Goal: Transaction & Acquisition: Purchase product/service

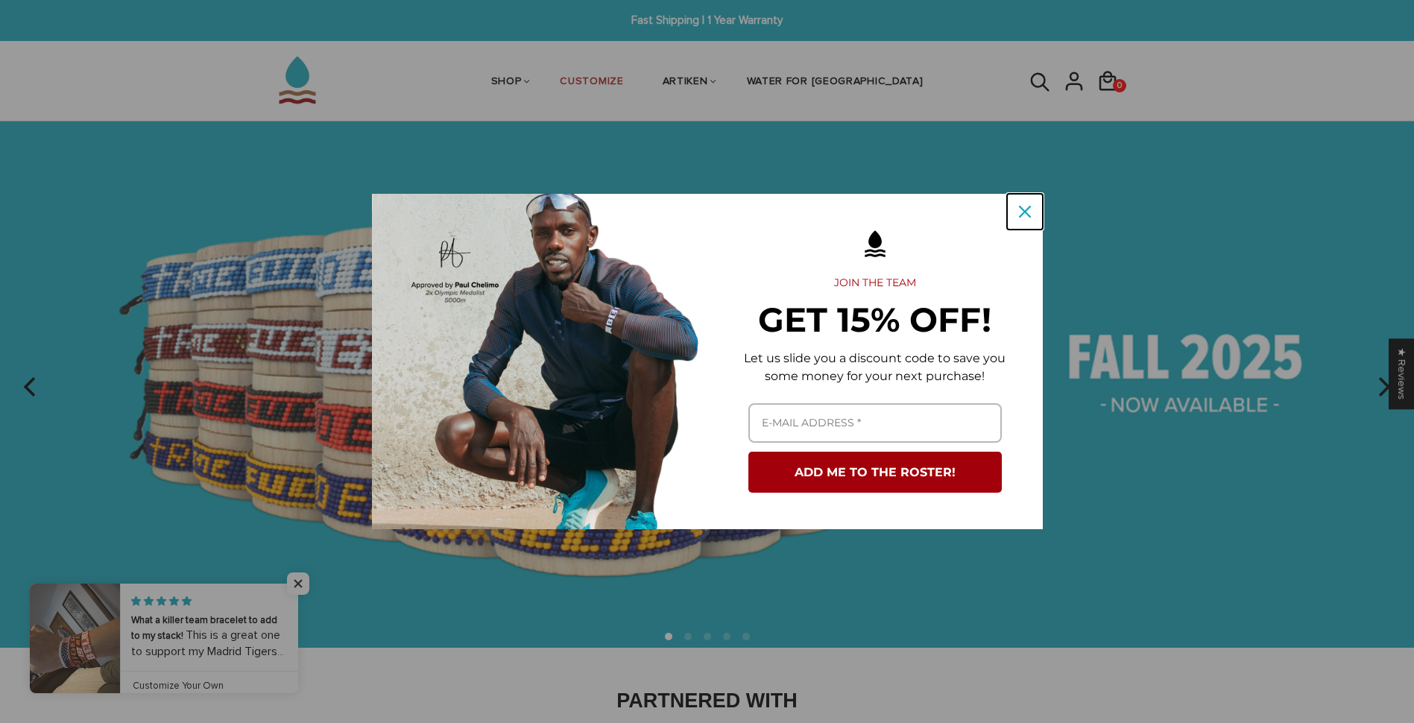
click at [1033, 213] on div "Close" at bounding box center [1025, 212] width 24 height 24
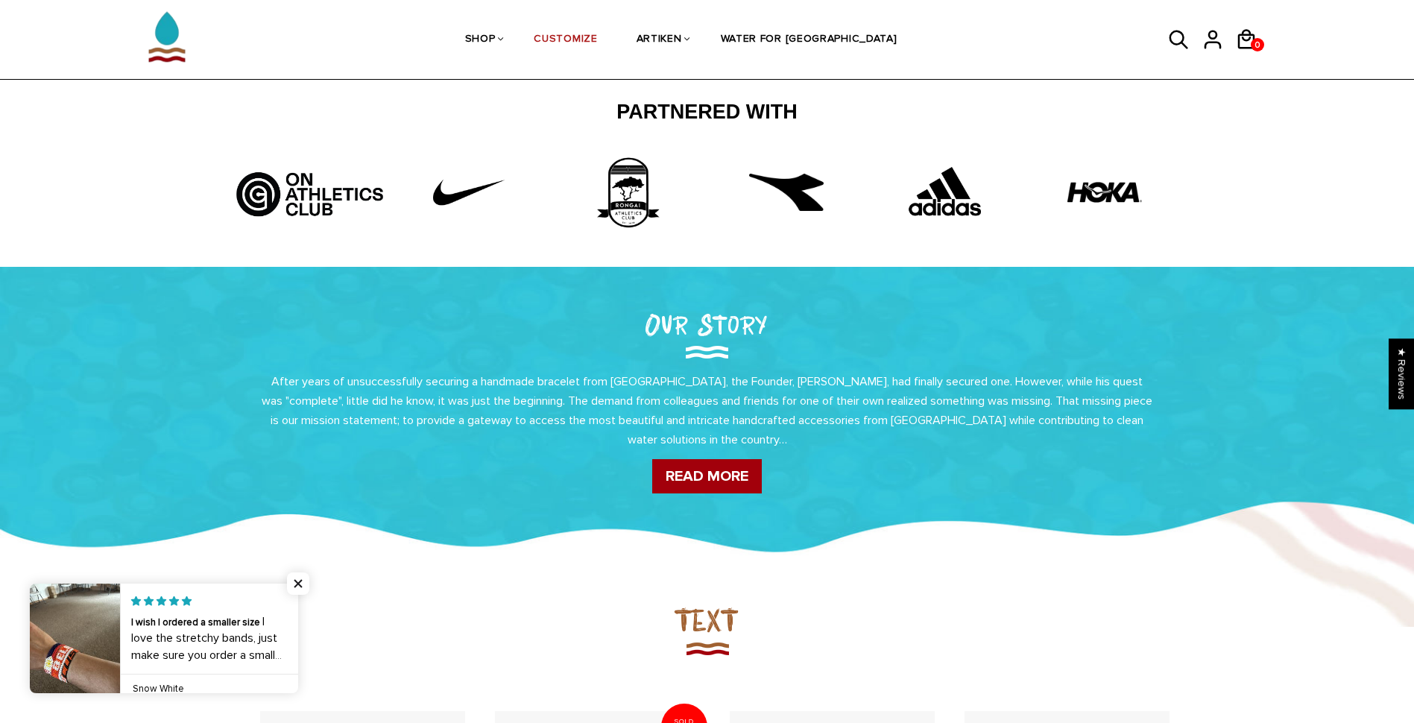
scroll to position [596, 0]
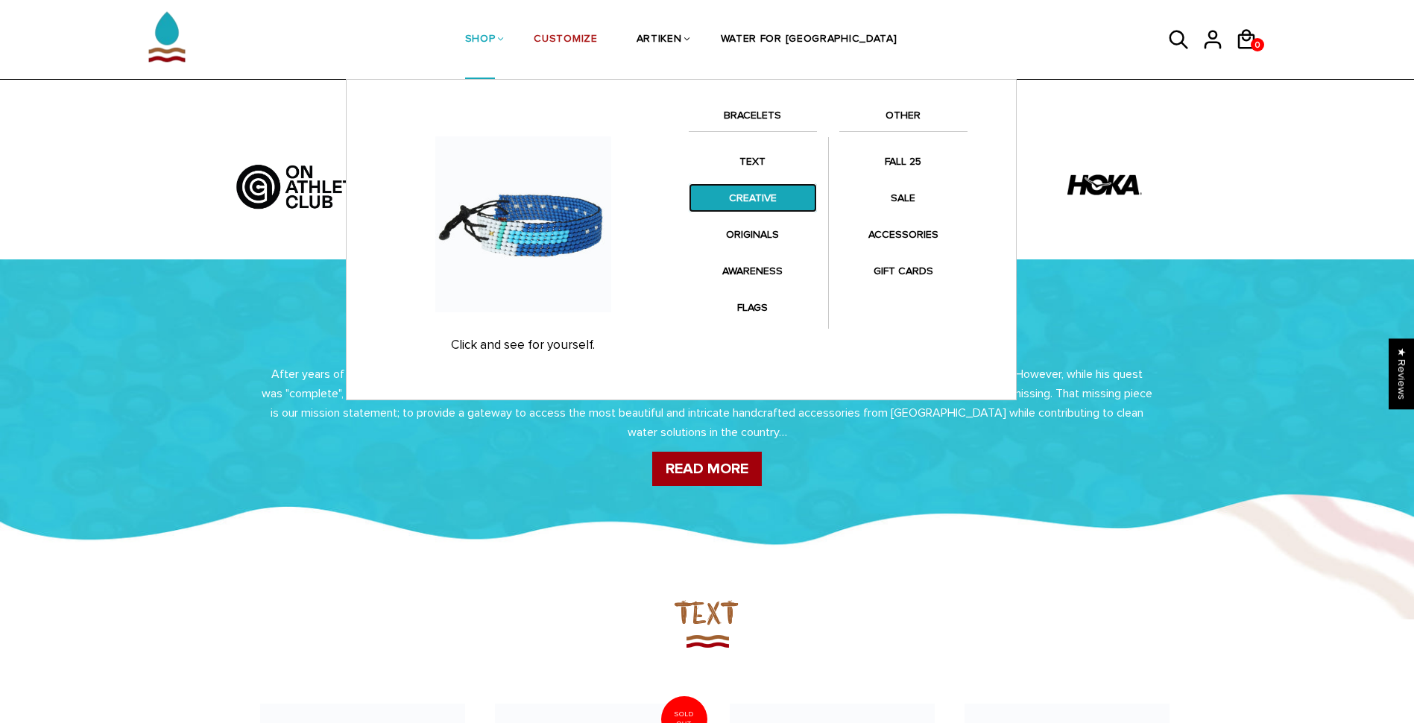
click at [786, 201] on link "CREATIVE" at bounding box center [753, 197] width 128 height 29
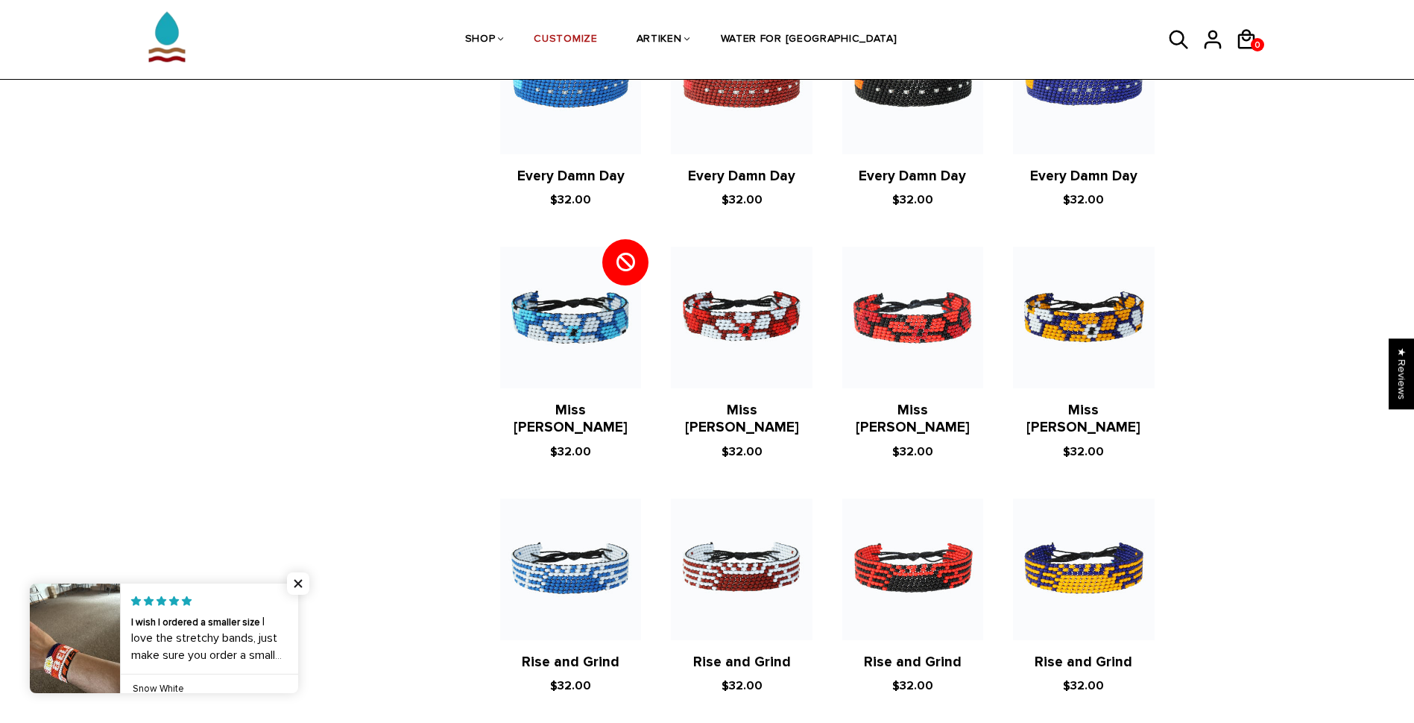
scroll to position [1136, 0]
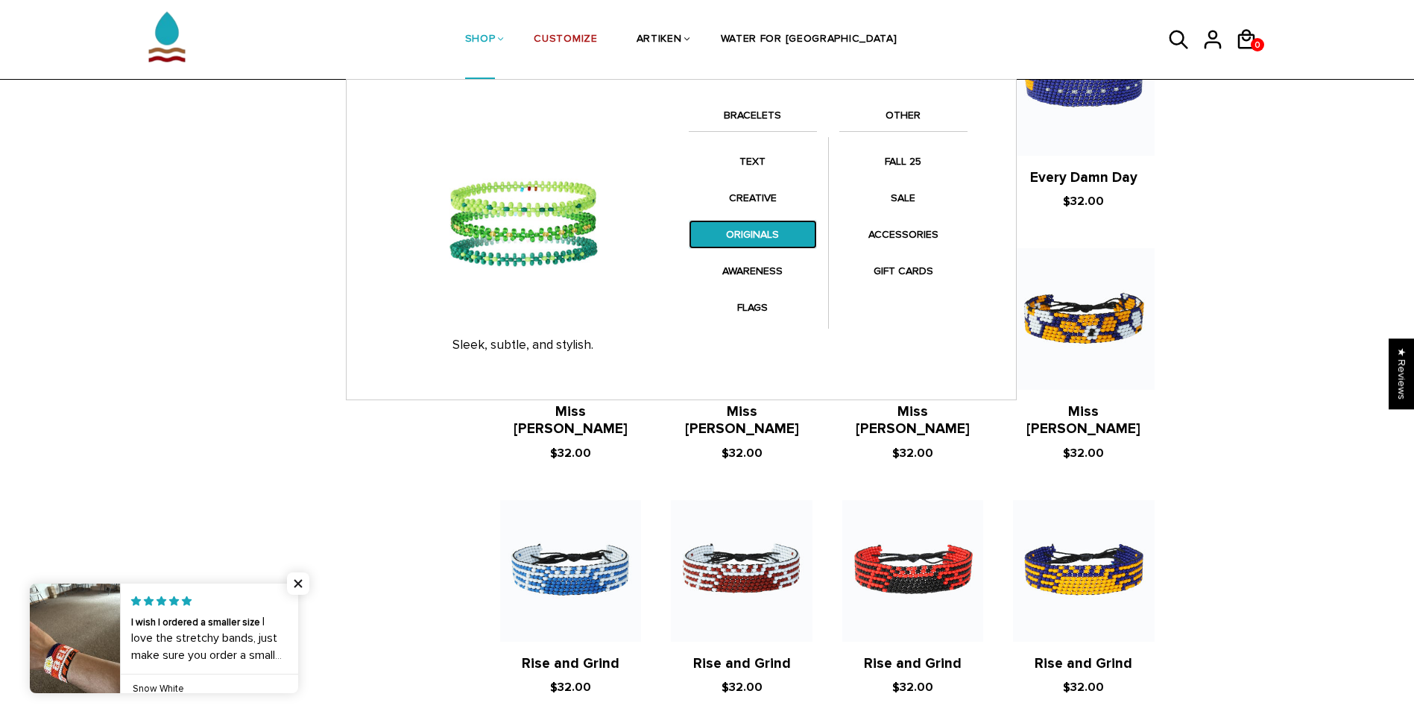
click at [754, 227] on link "ORIGINALS" at bounding box center [753, 234] width 128 height 29
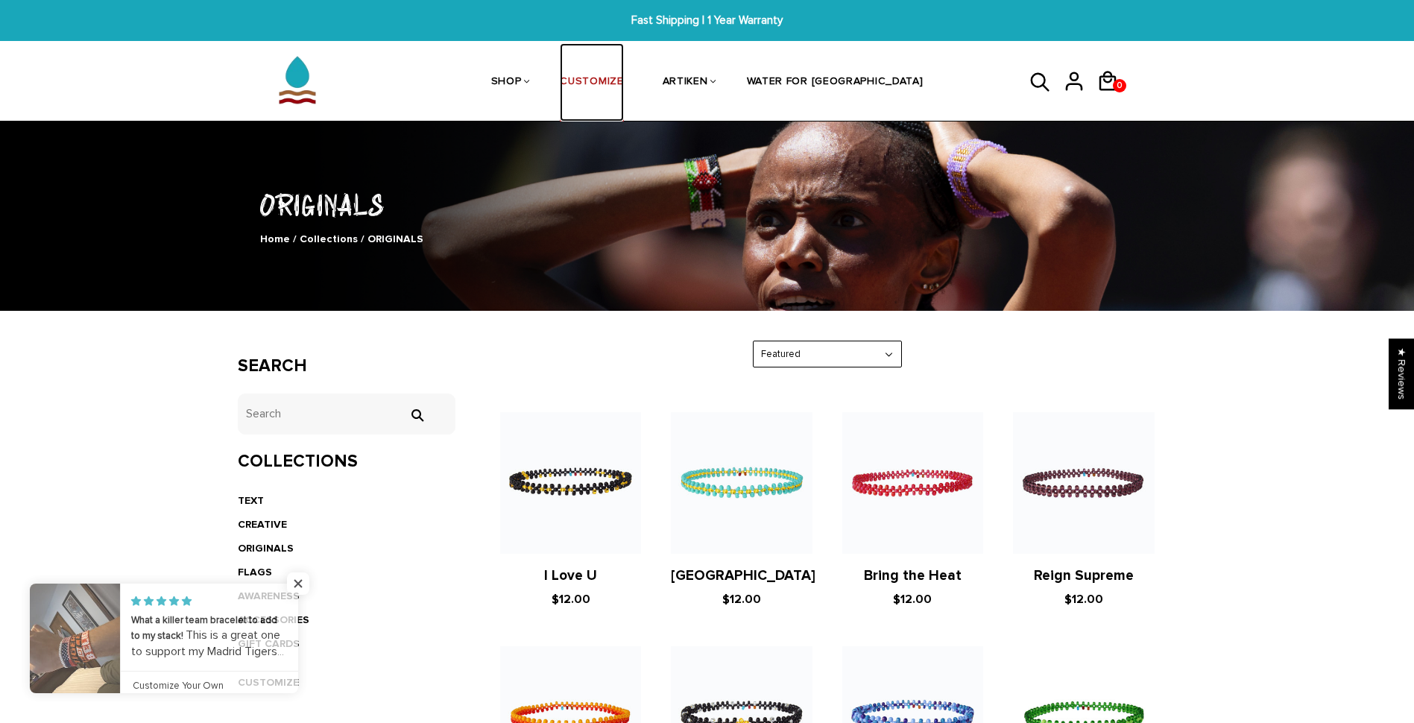
click at [599, 78] on link "CUSTOMIZE" at bounding box center [591, 82] width 63 height 79
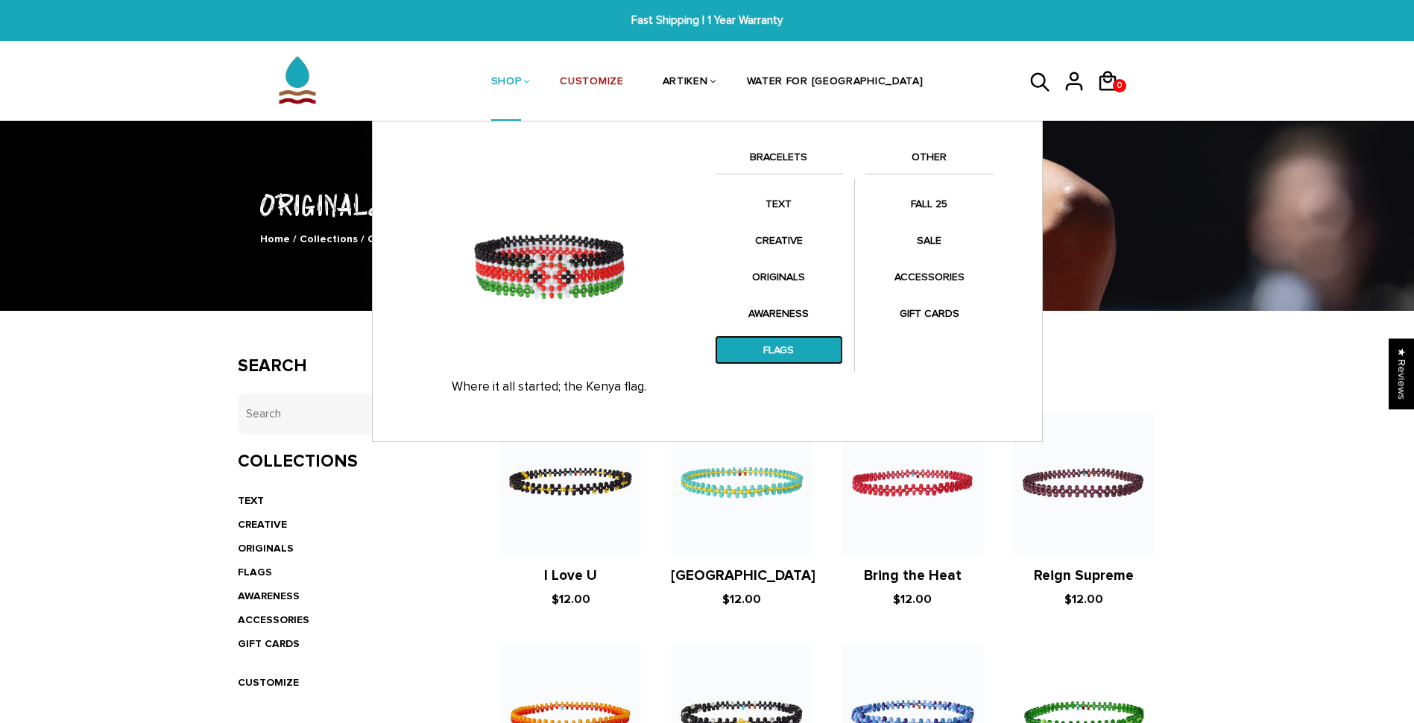
click at [796, 341] on link "FLAGS" at bounding box center [779, 350] width 128 height 29
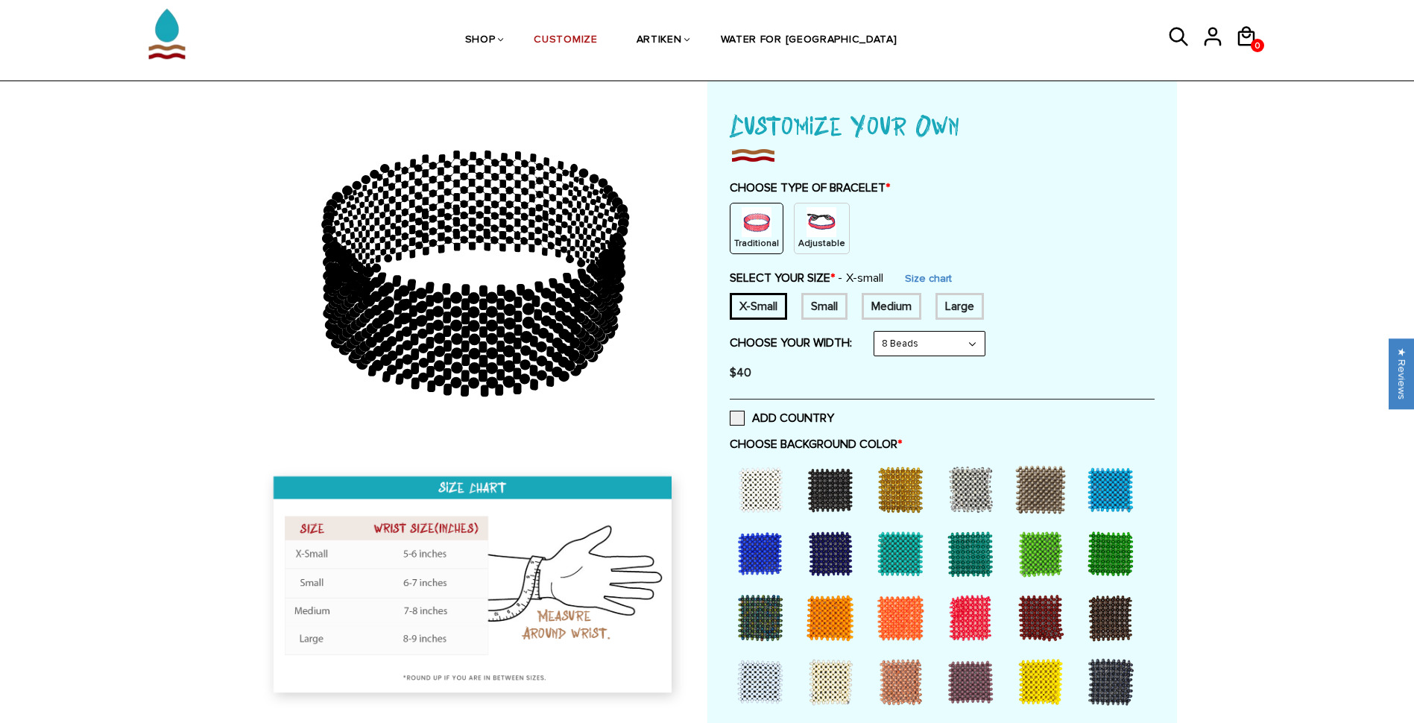
scroll to position [75, 0]
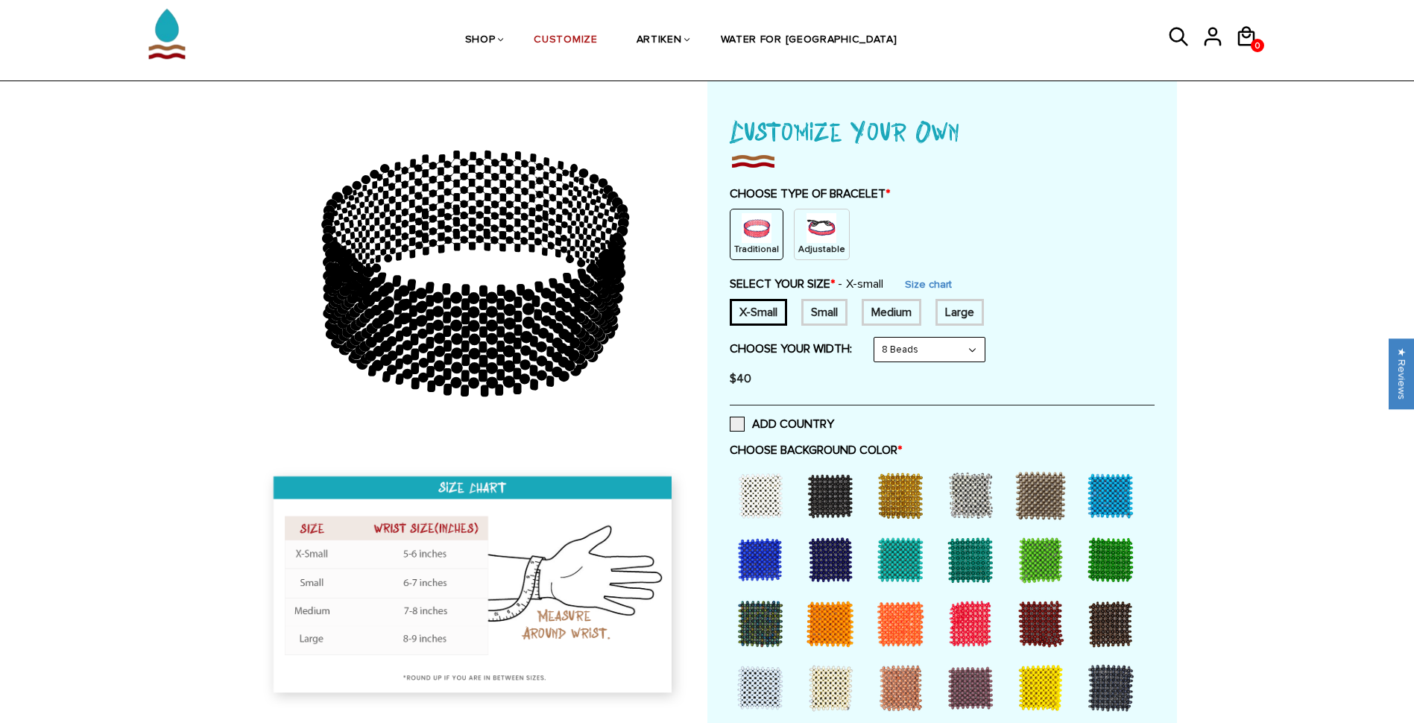
click at [938, 359] on select "8 Beads 6 Beads 10 Beads" at bounding box center [930, 350] width 110 height 24
select select "6-beads"
click at [878, 338] on select "8 Beads 6 Beads 10 Beads" at bounding box center [930, 350] width 110 height 24
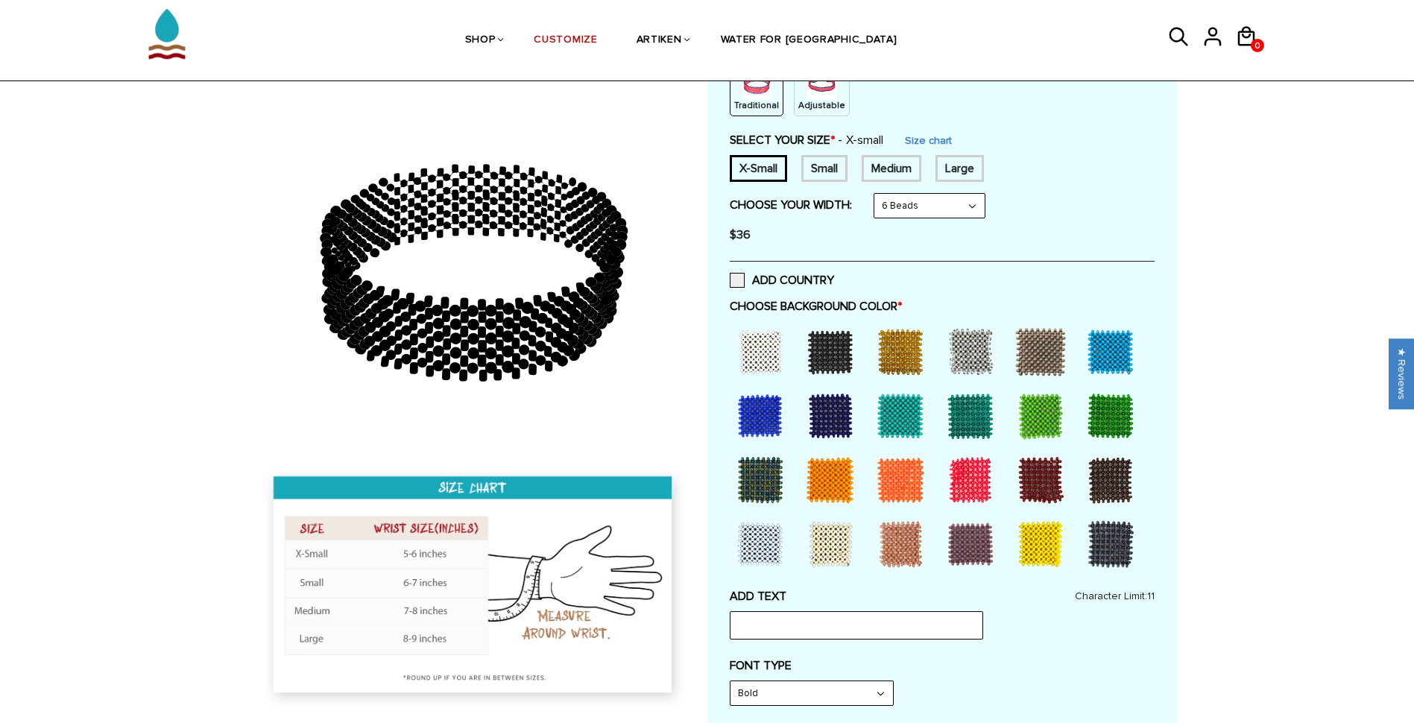
scroll to position [224, 0]
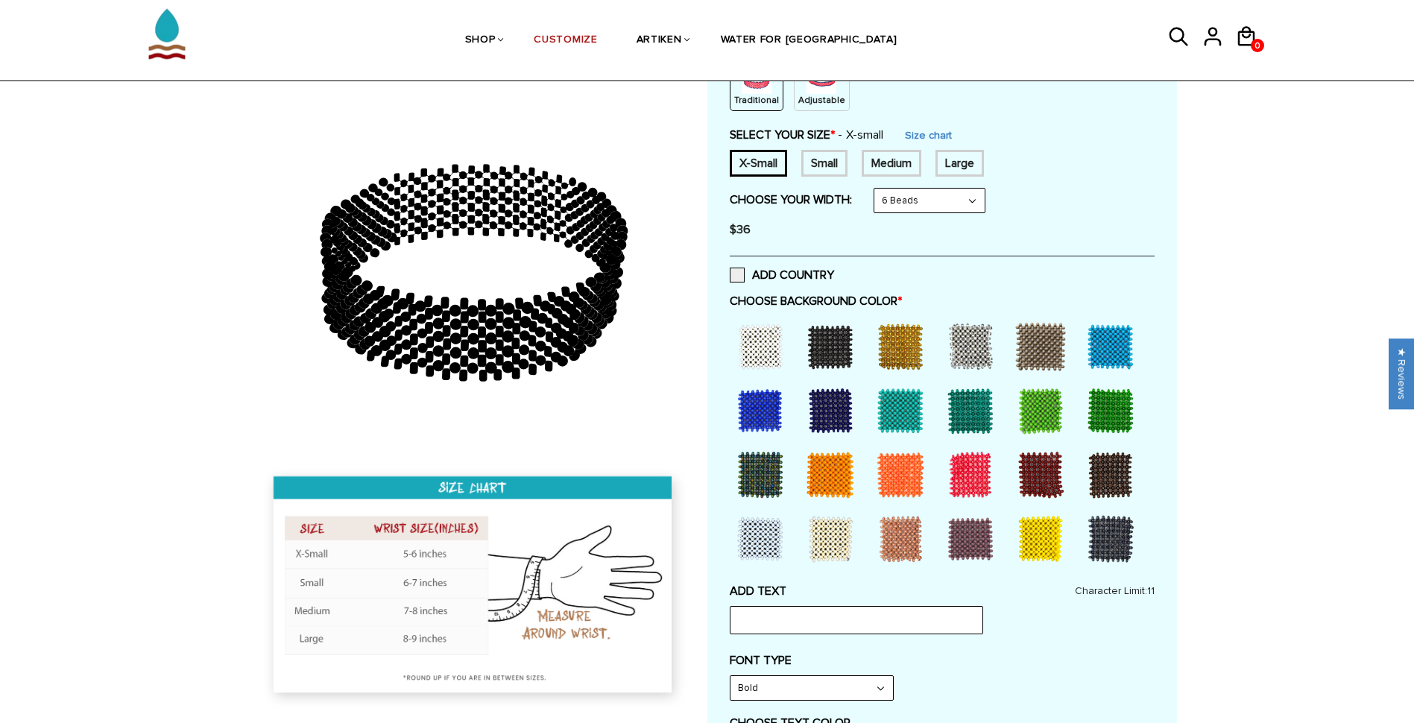
click at [918, 354] on div at bounding box center [901, 347] width 60 height 60
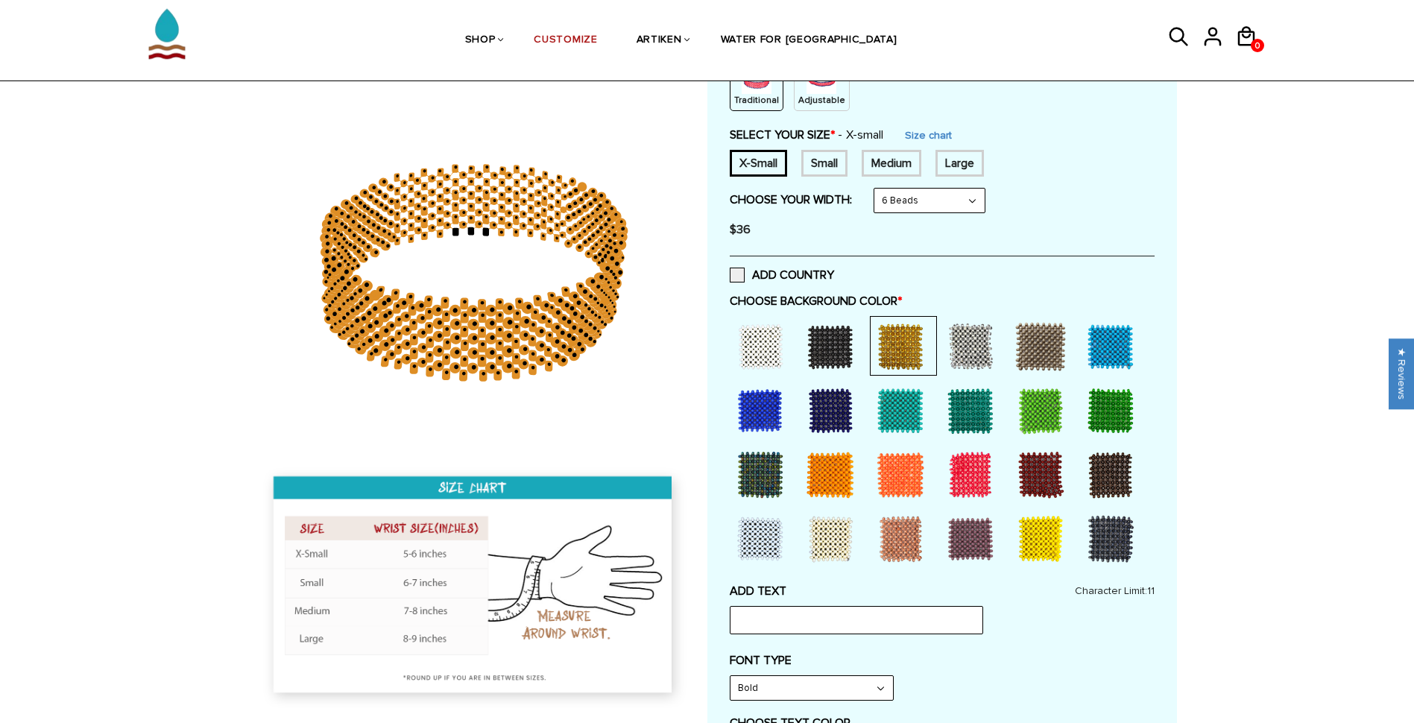
click at [1020, 477] on div at bounding box center [1041, 475] width 60 height 60
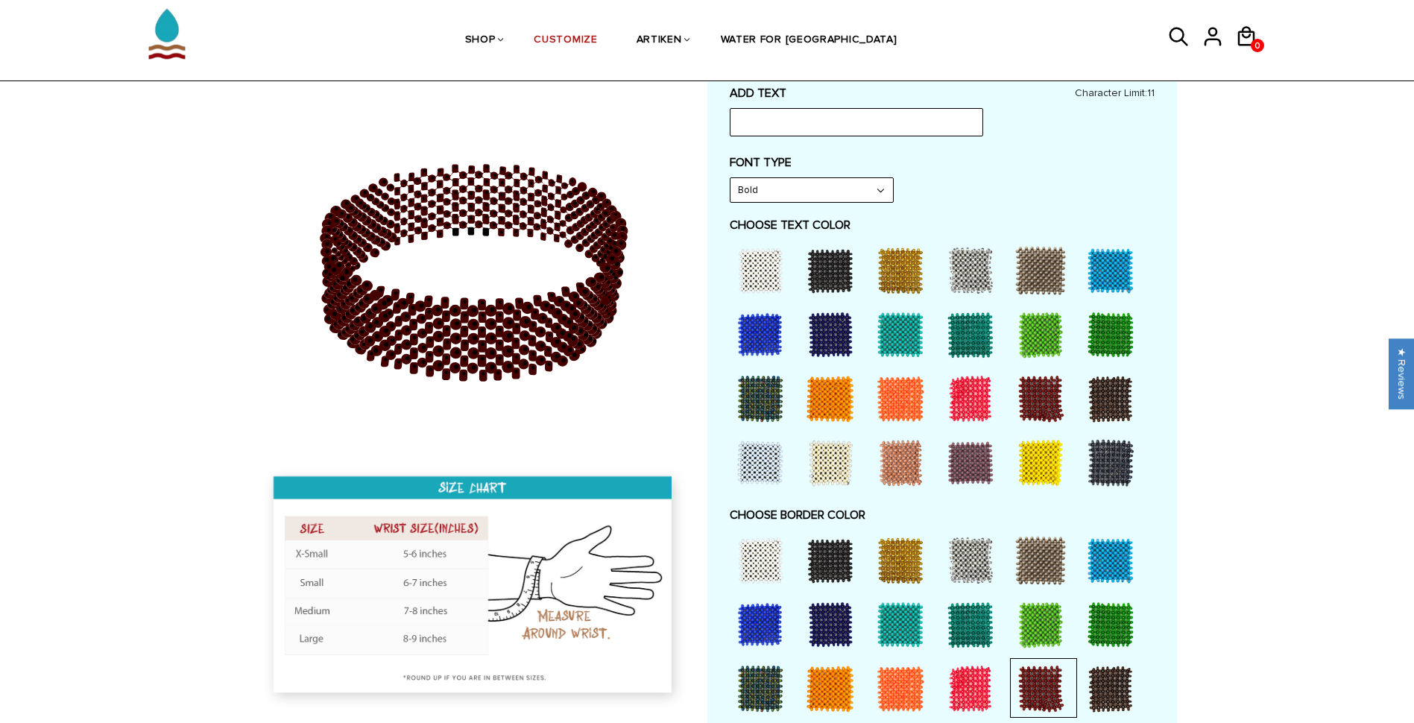
scroll to position [895, 0]
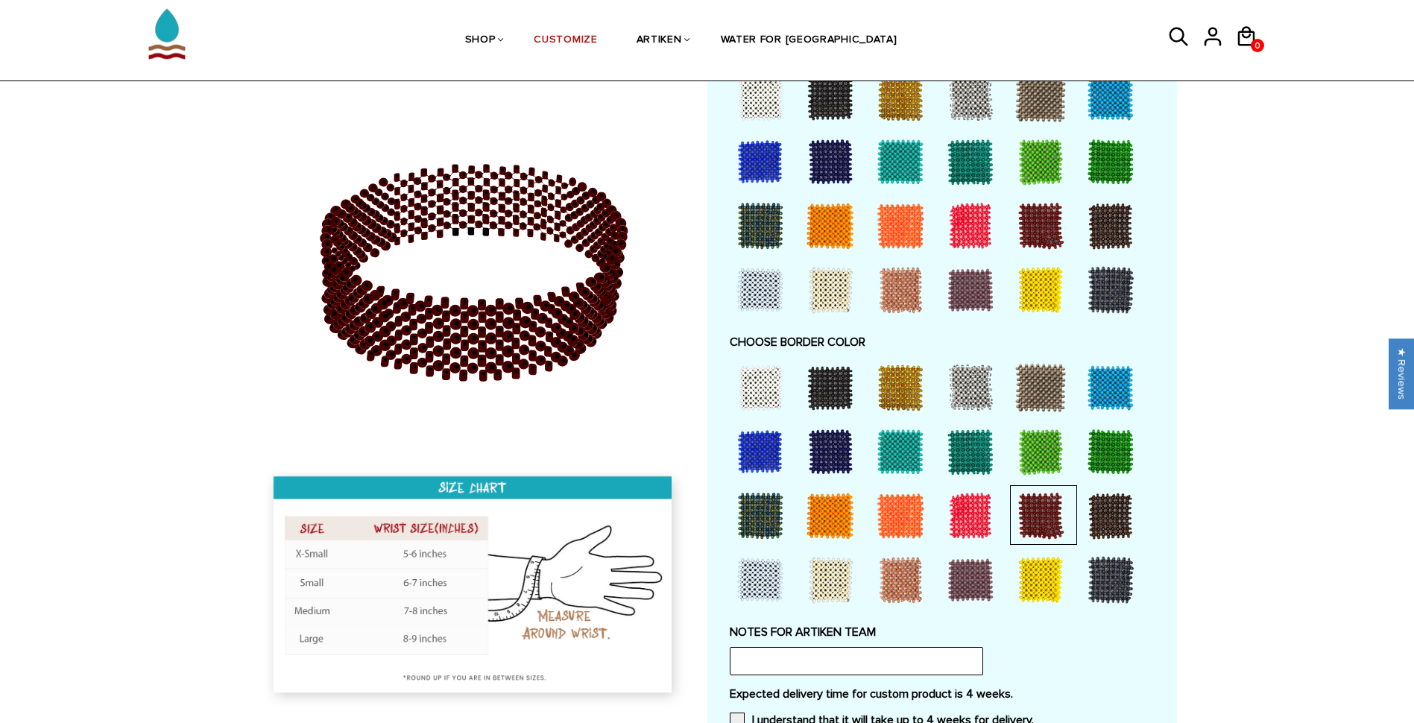
click at [836, 394] on div at bounding box center [831, 388] width 60 height 60
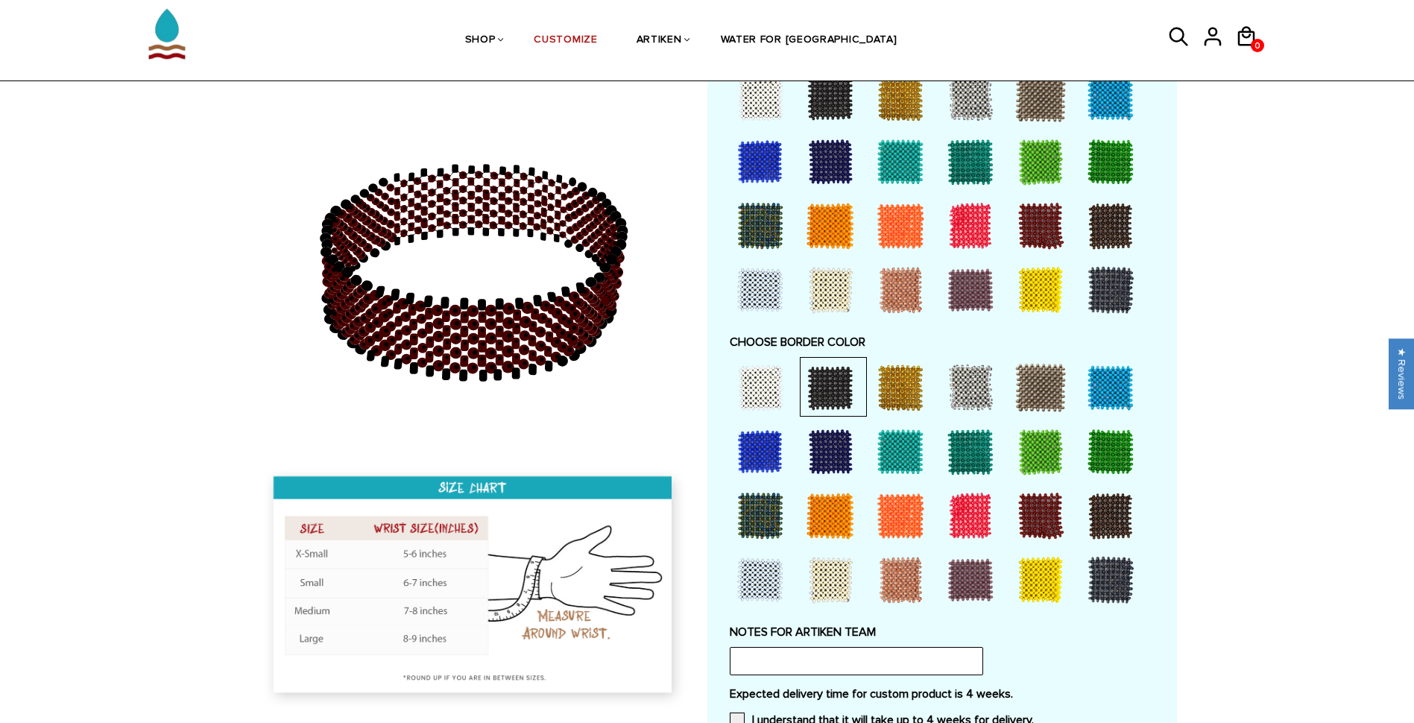
click at [817, 506] on div at bounding box center [831, 516] width 60 height 60
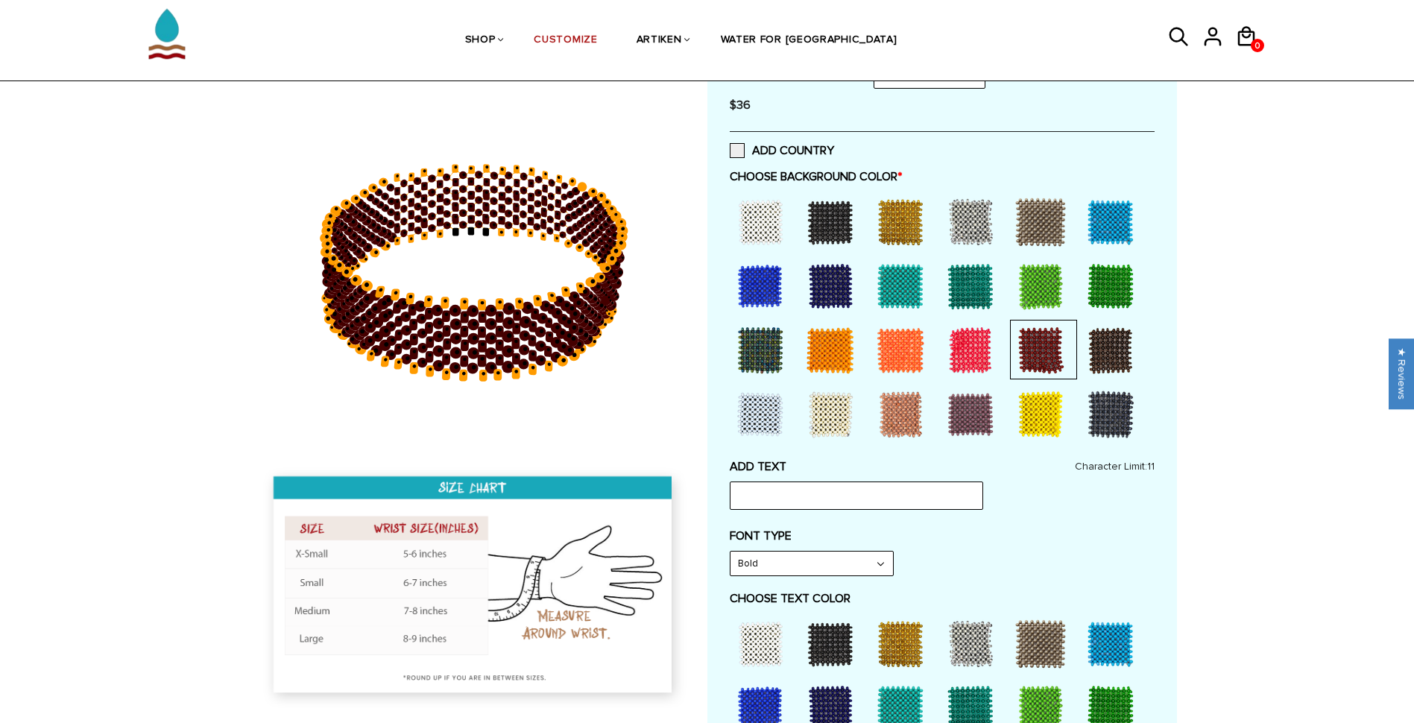
scroll to position [298, 0]
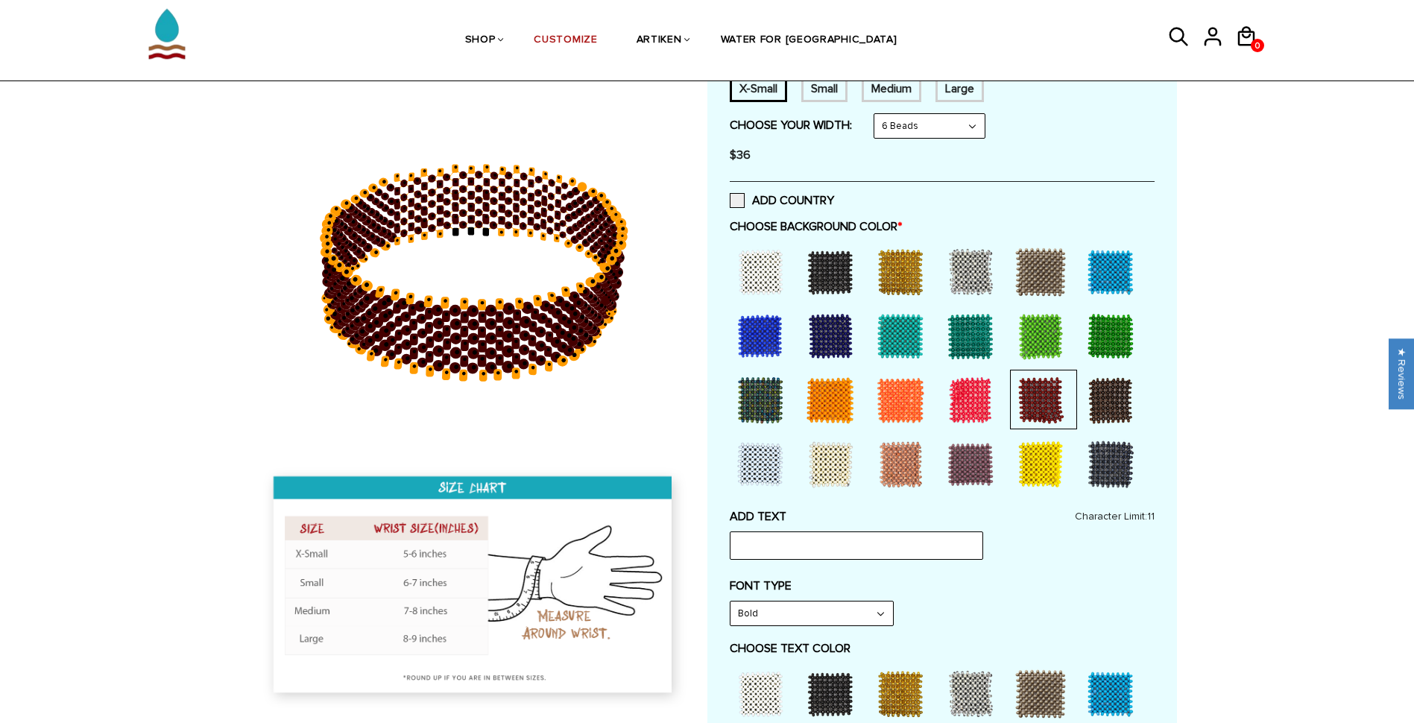
click at [890, 399] on div at bounding box center [901, 401] width 60 height 60
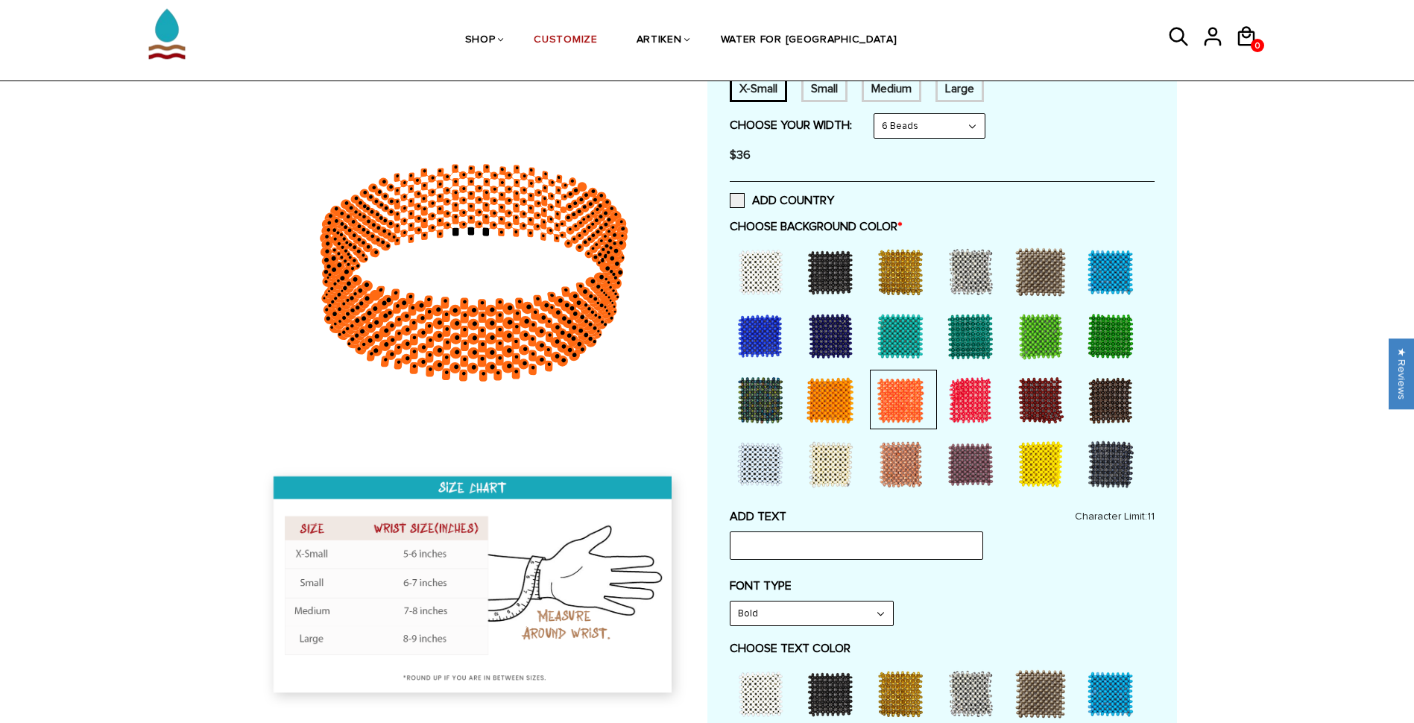
click at [963, 399] on div at bounding box center [971, 401] width 60 height 60
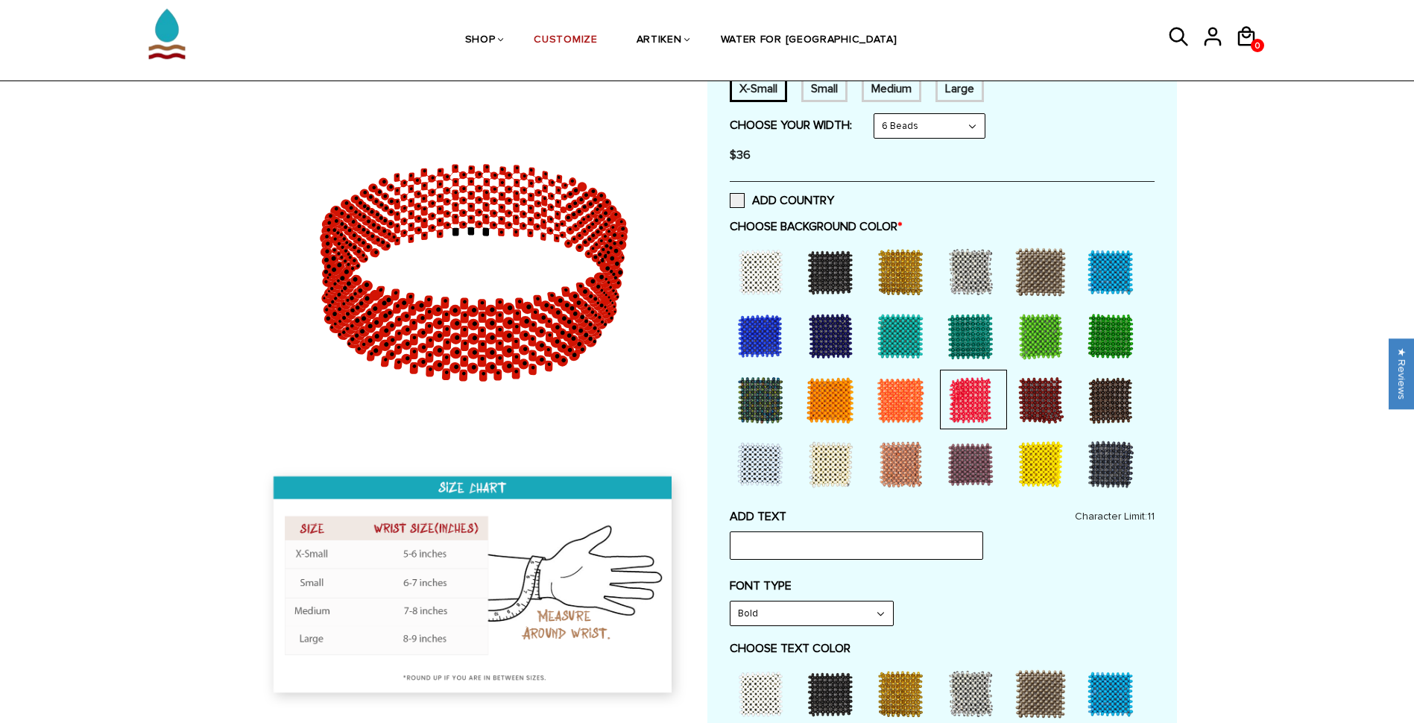
click at [977, 465] on div at bounding box center [971, 465] width 60 height 60
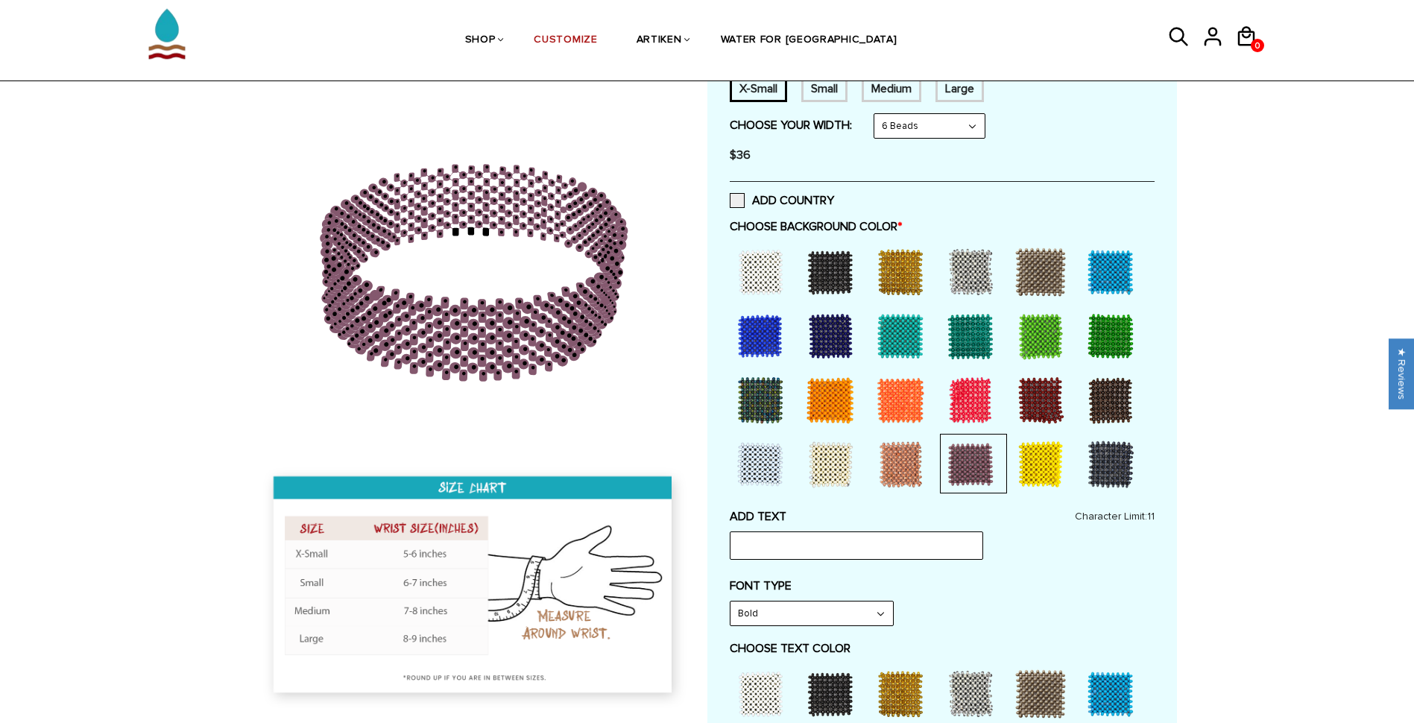
click at [1042, 456] on div at bounding box center [1041, 465] width 60 height 60
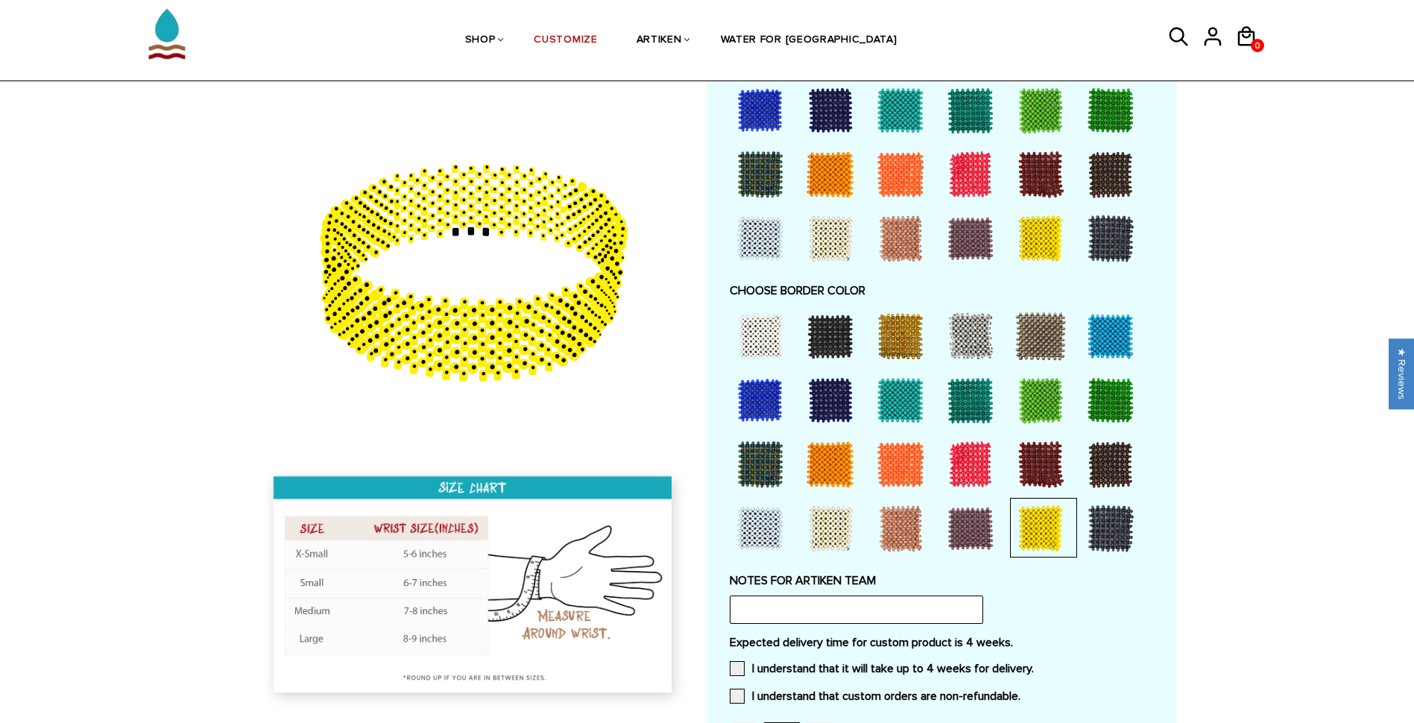
scroll to position [969, 0]
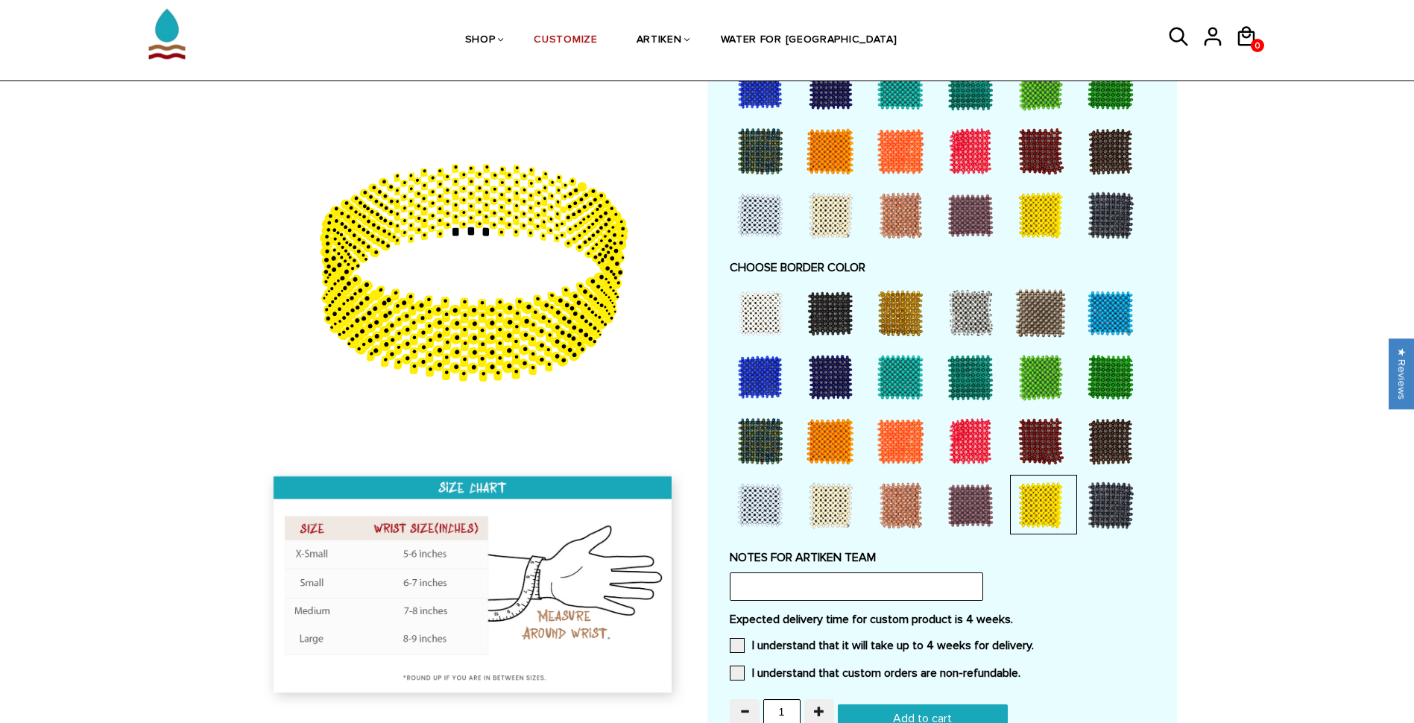
click at [1114, 503] on div at bounding box center [1111, 506] width 60 height 60
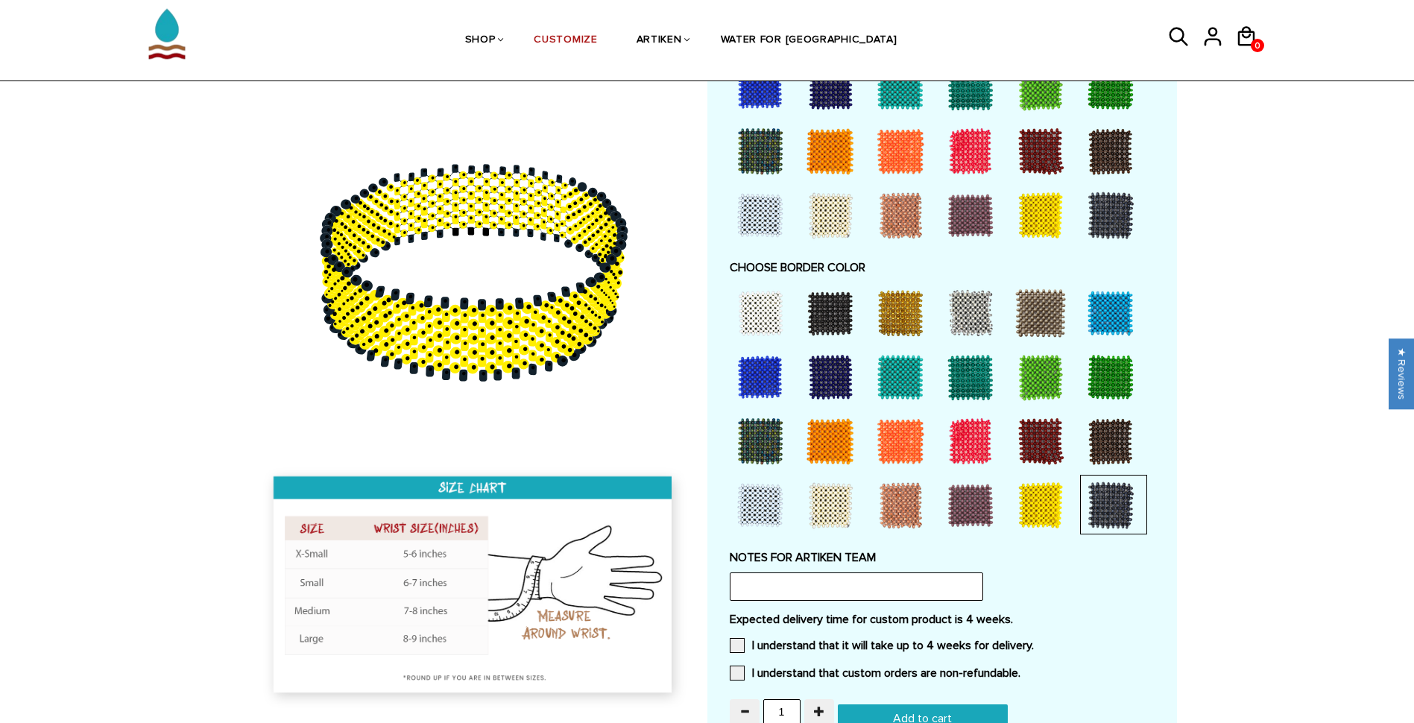
click at [756, 383] on div at bounding box center [761, 377] width 60 height 60
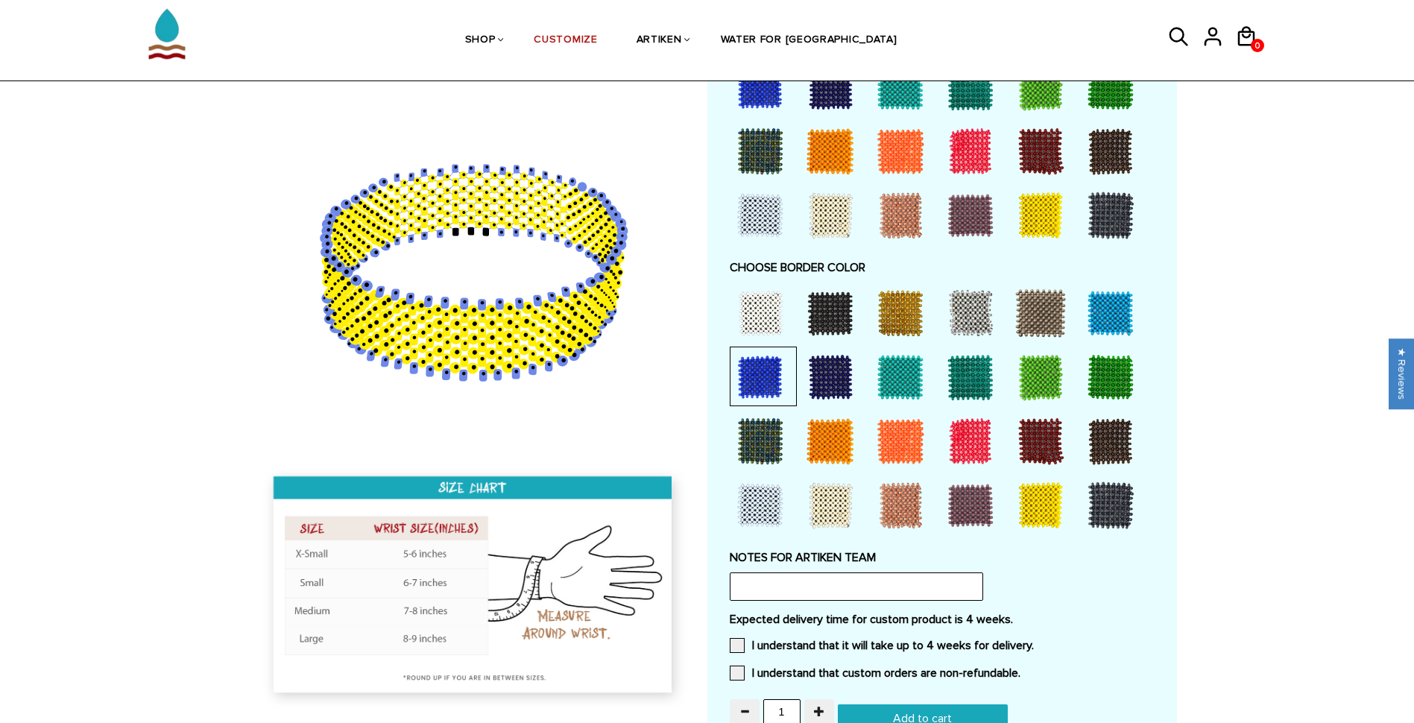
click at [888, 327] on div at bounding box center [901, 313] width 60 height 60
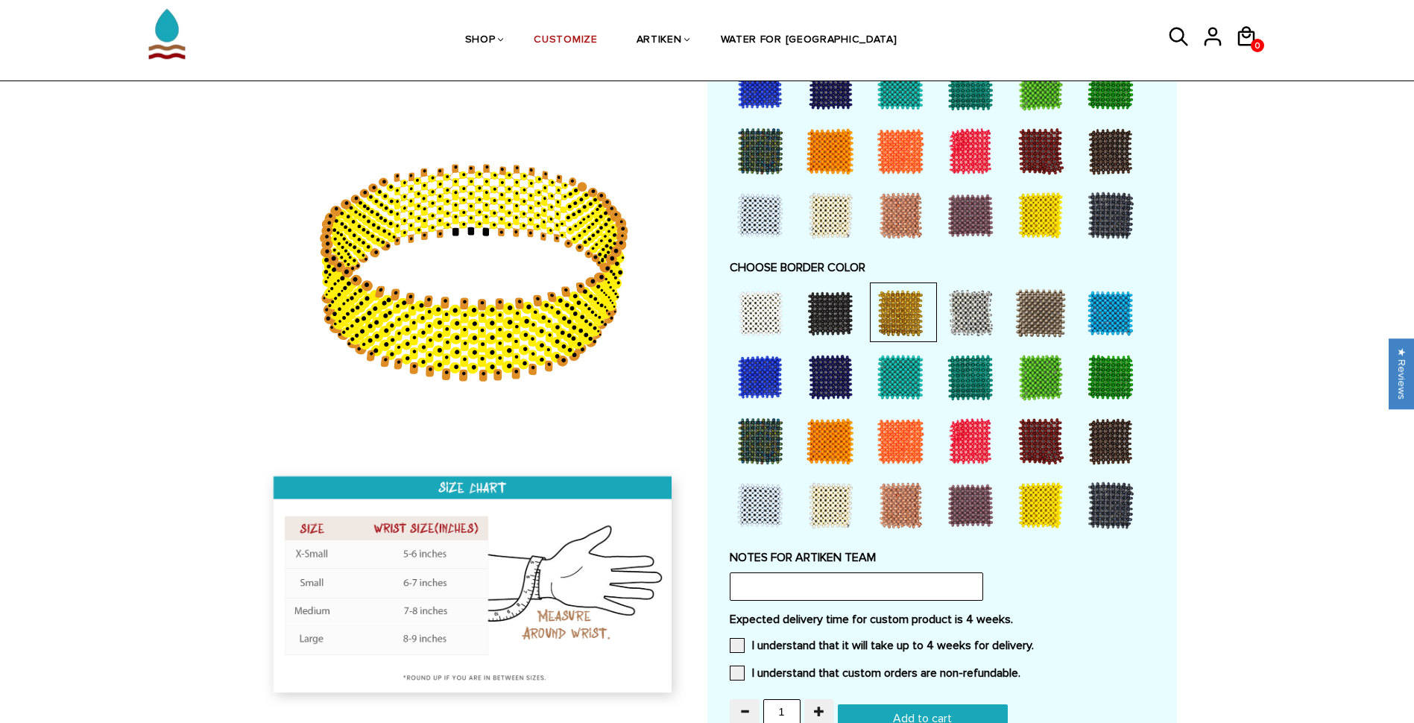
click at [980, 325] on div at bounding box center [971, 313] width 60 height 60
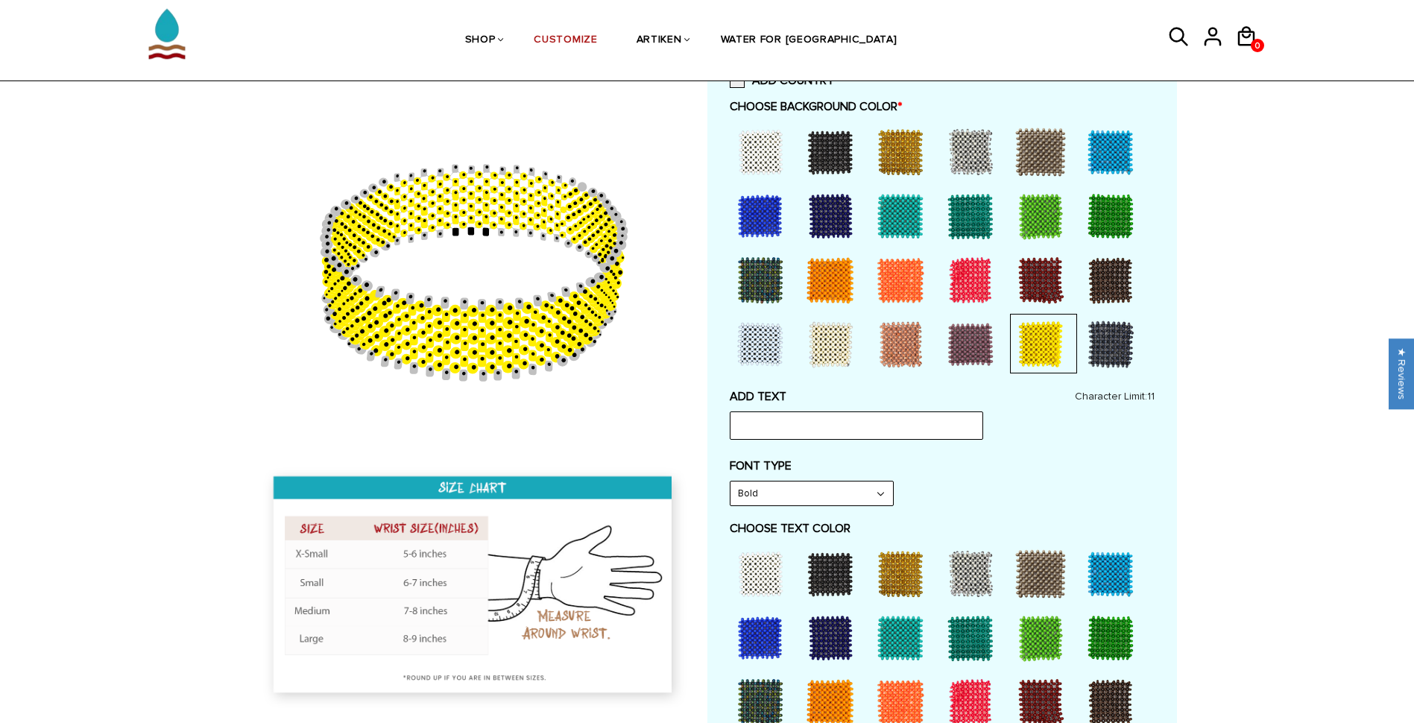
scroll to position [373, 0]
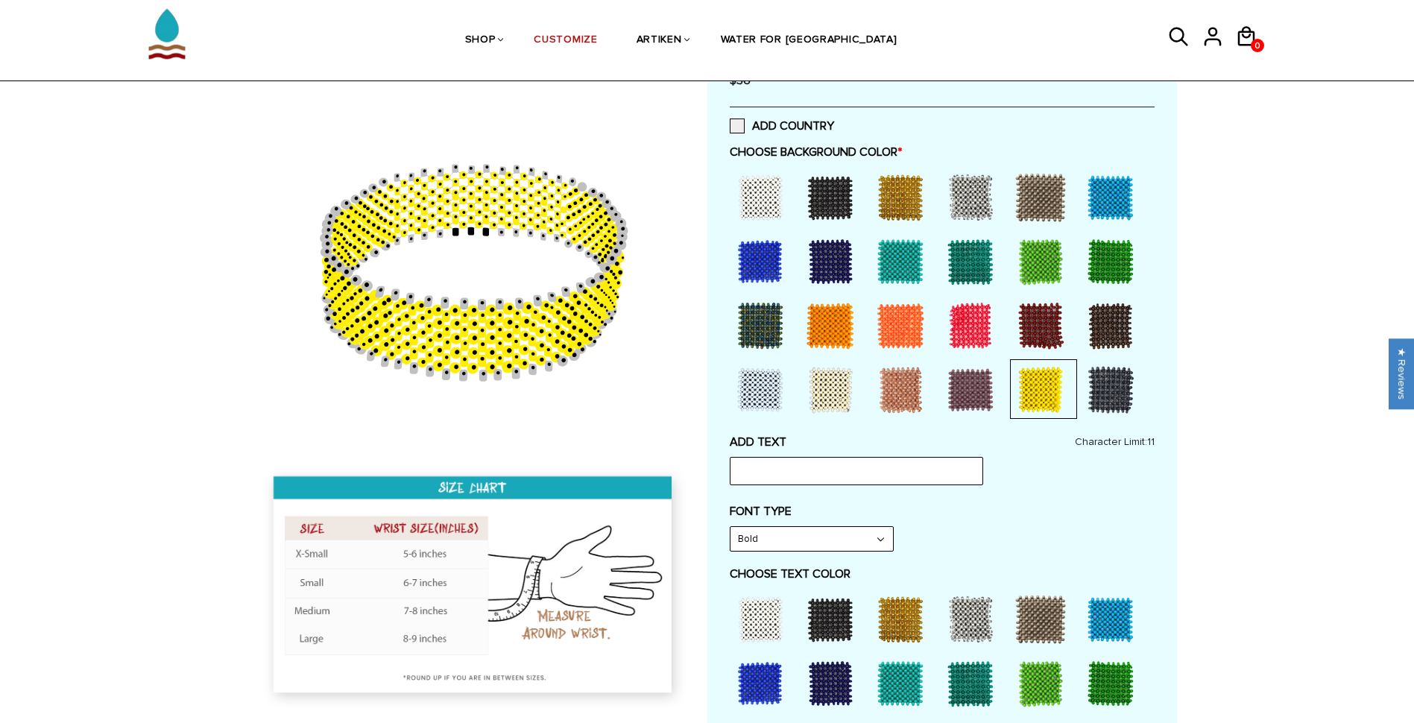
click at [915, 309] on div at bounding box center [901, 326] width 60 height 60
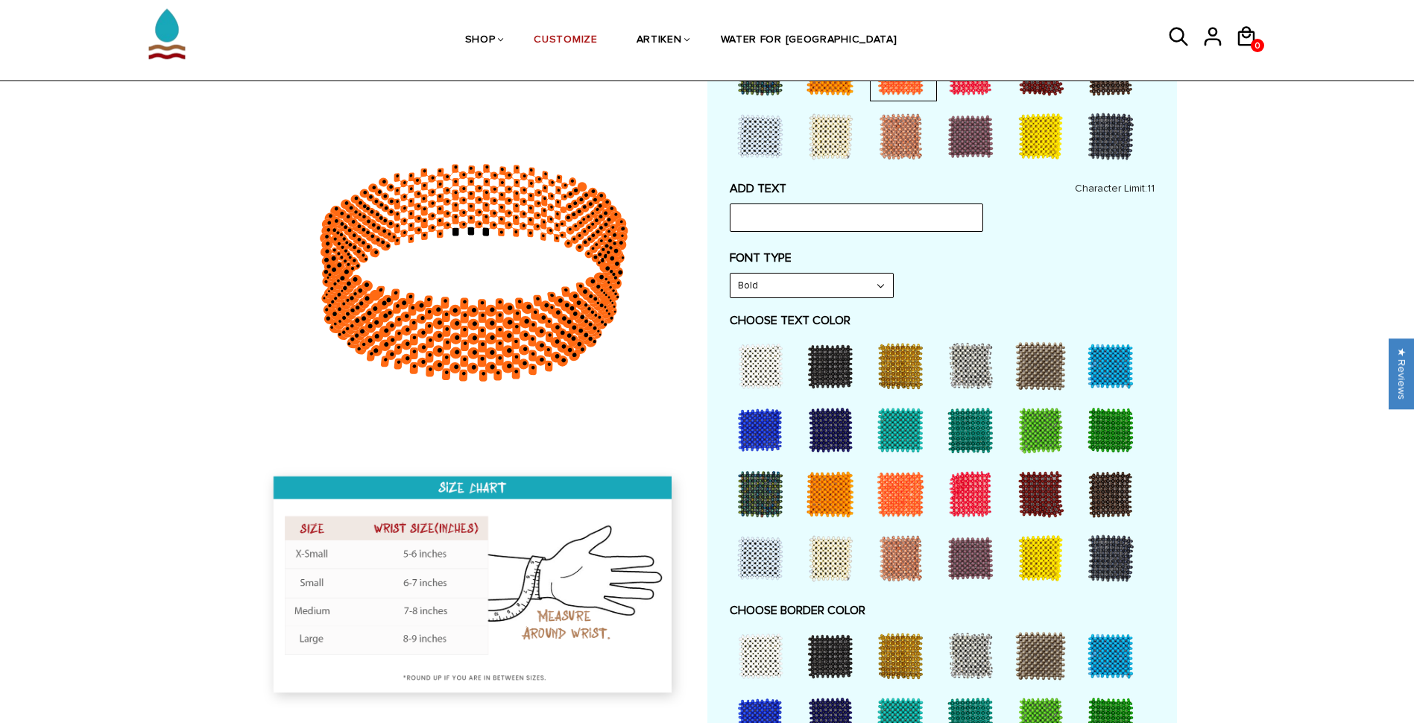
scroll to position [895, 0]
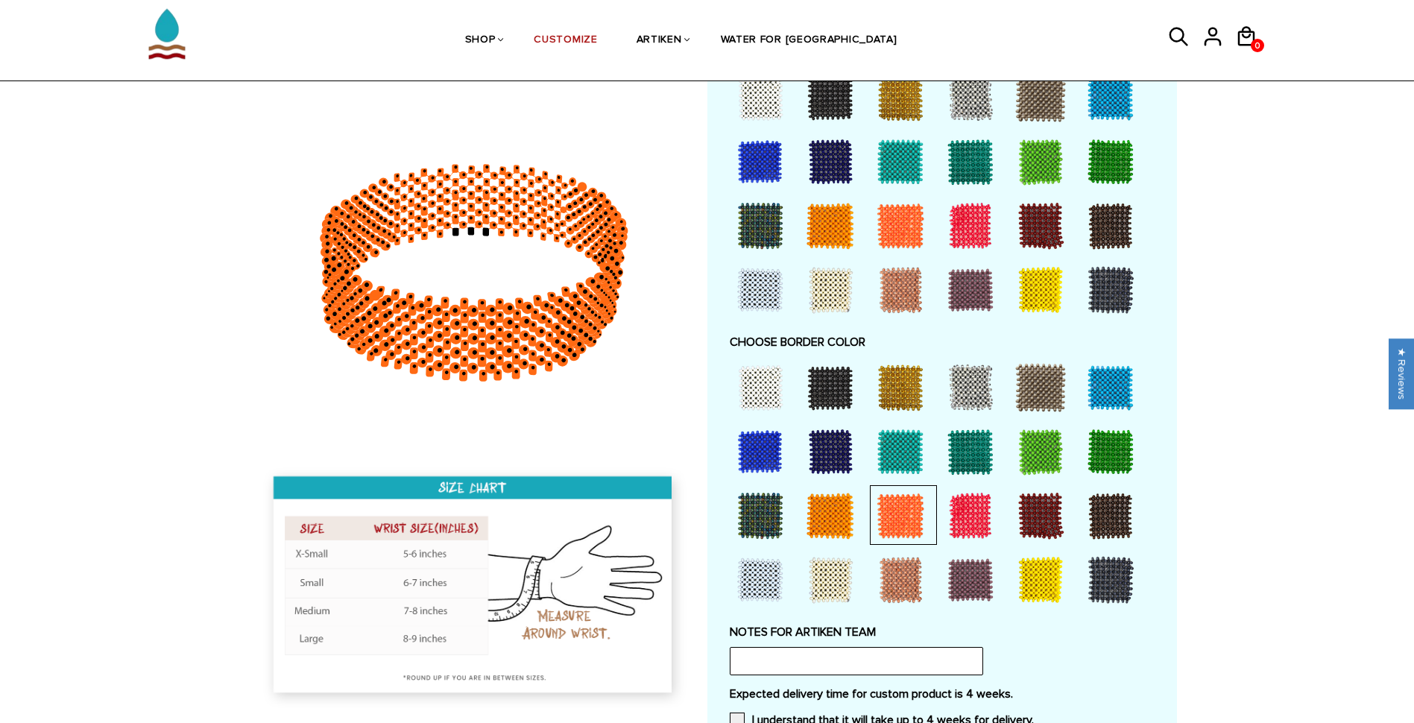
click at [1054, 570] on div at bounding box center [1041, 580] width 60 height 60
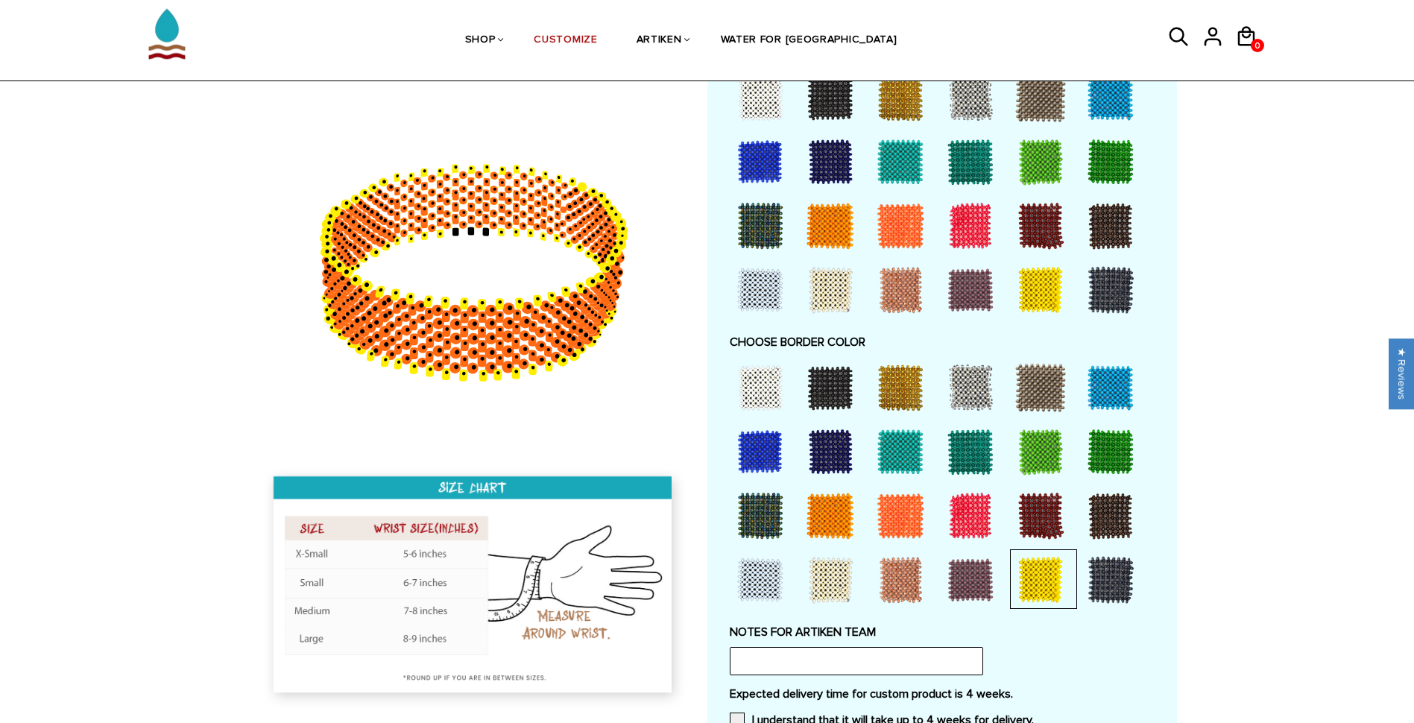
click at [1125, 566] on div at bounding box center [1111, 580] width 60 height 60
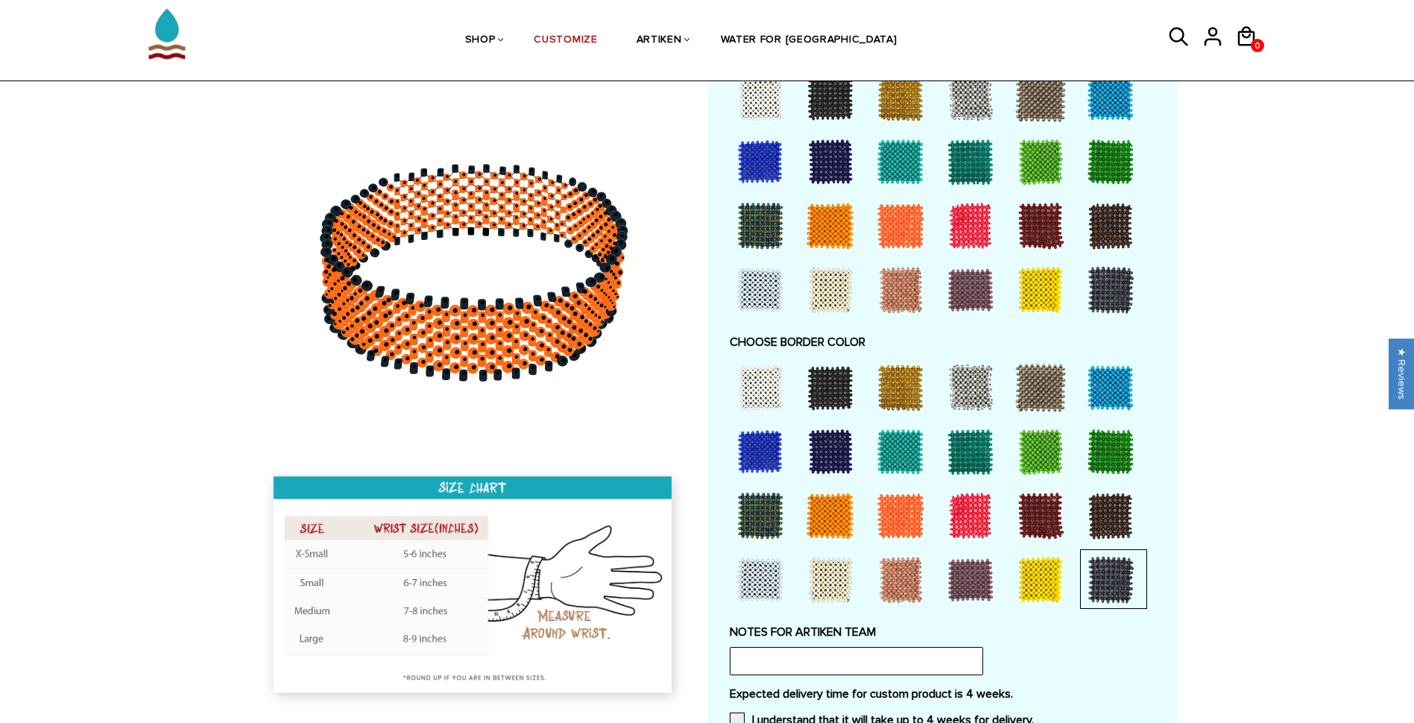
click at [917, 439] on div at bounding box center [901, 452] width 60 height 60
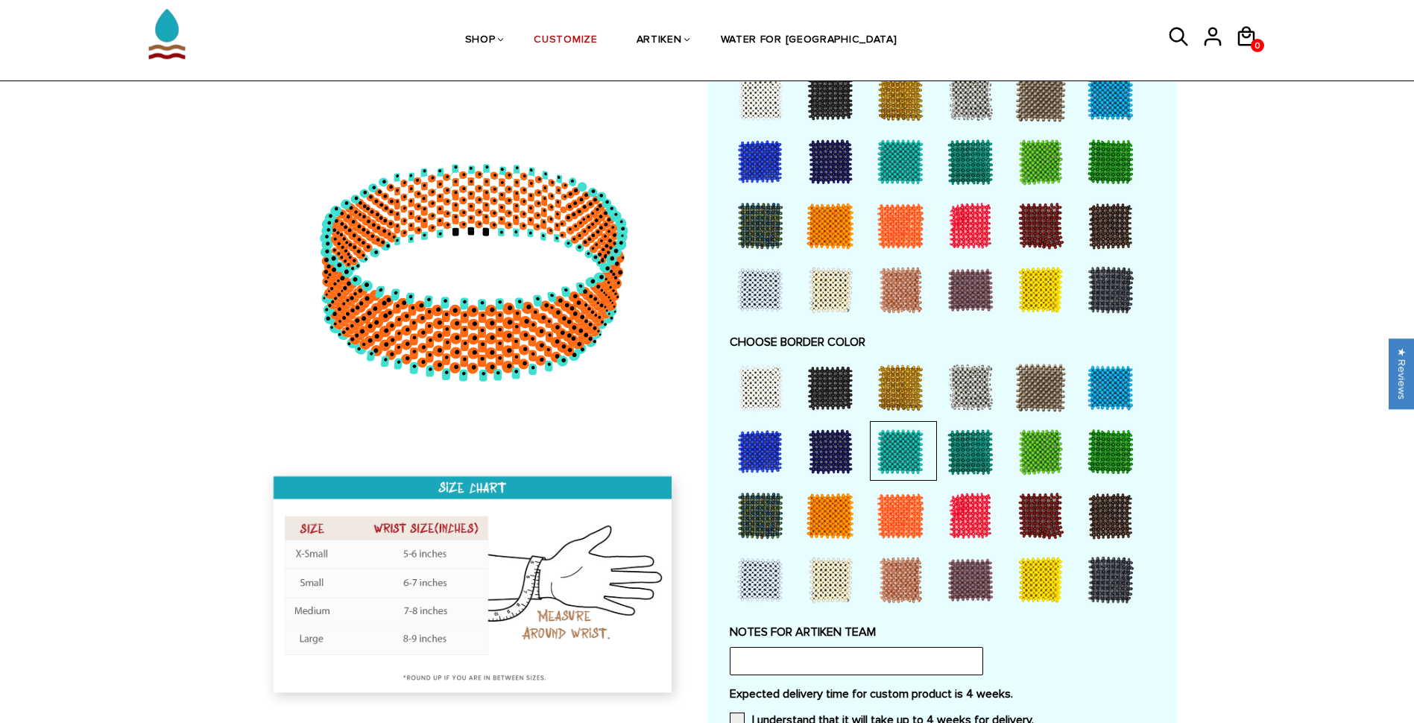
click at [844, 445] on div at bounding box center [831, 452] width 60 height 60
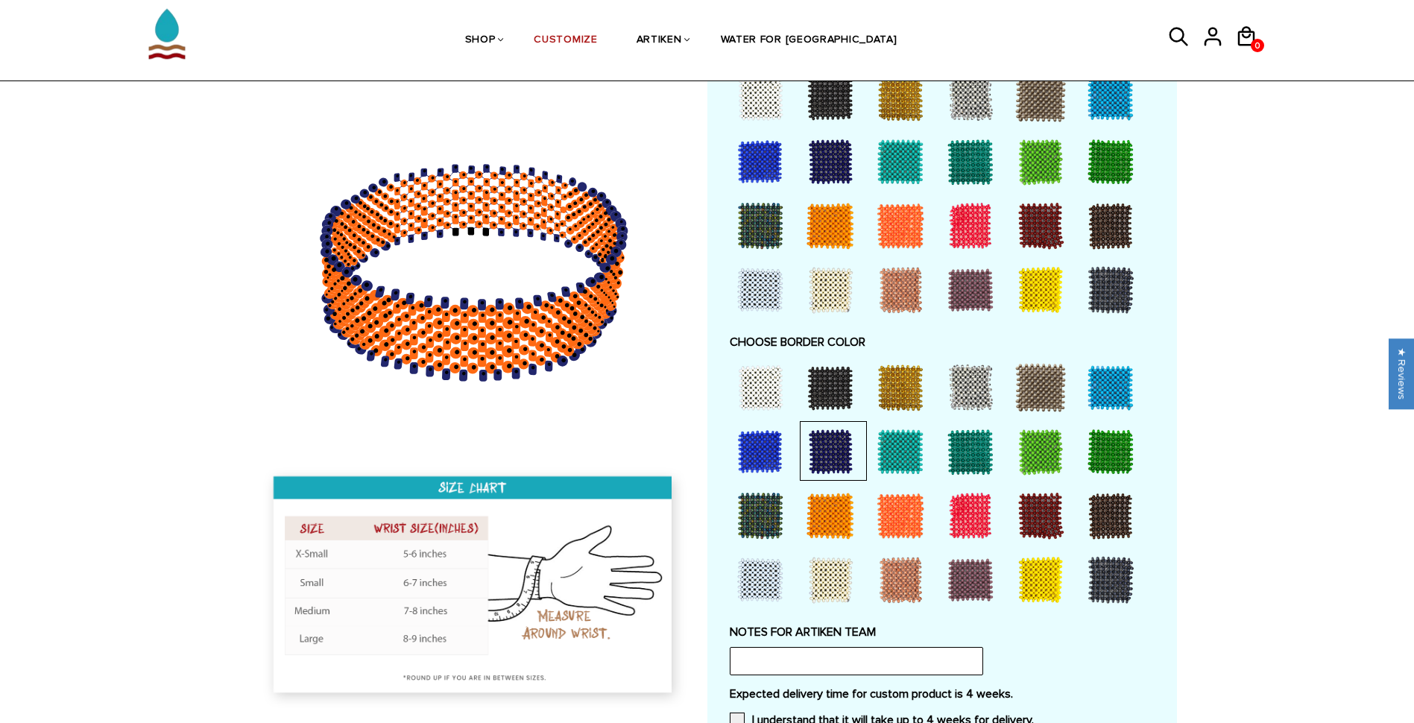
click at [770, 444] on div at bounding box center [761, 452] width 60 height 60
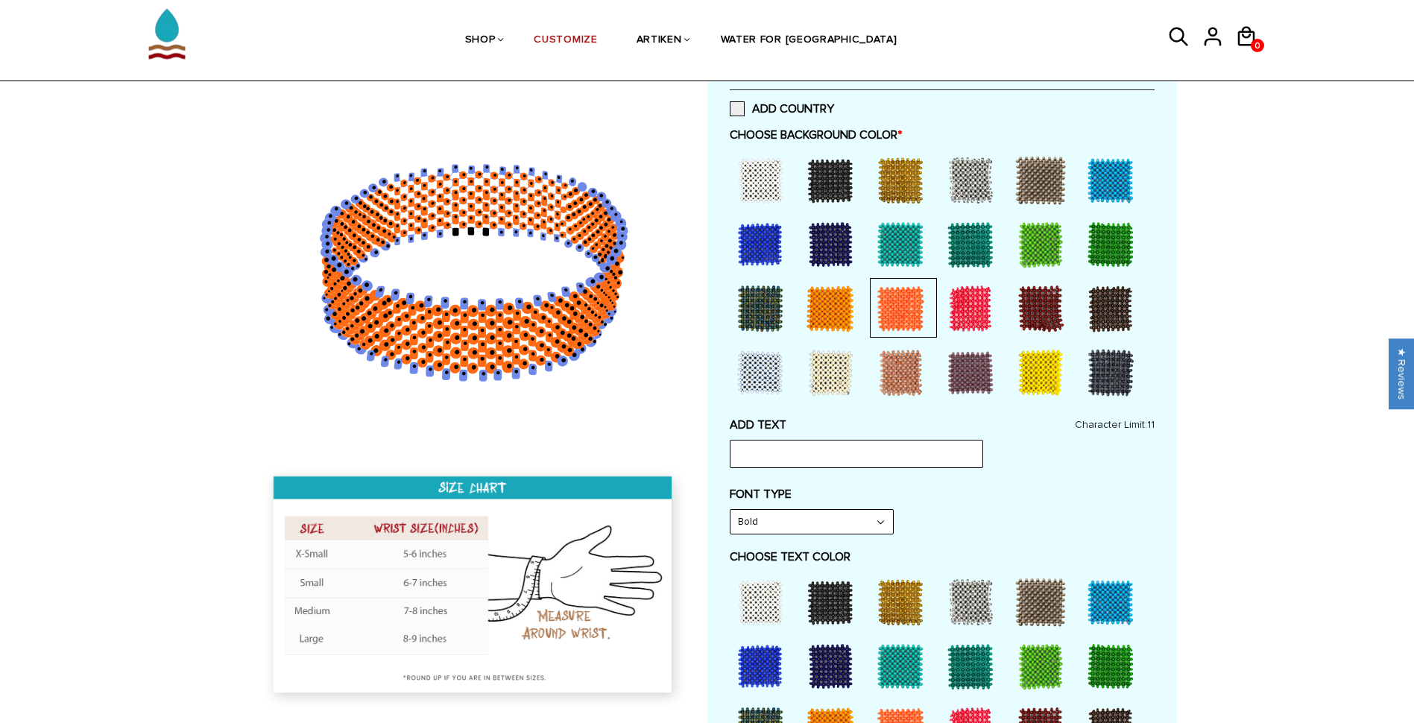
scroll to position [373, 0]
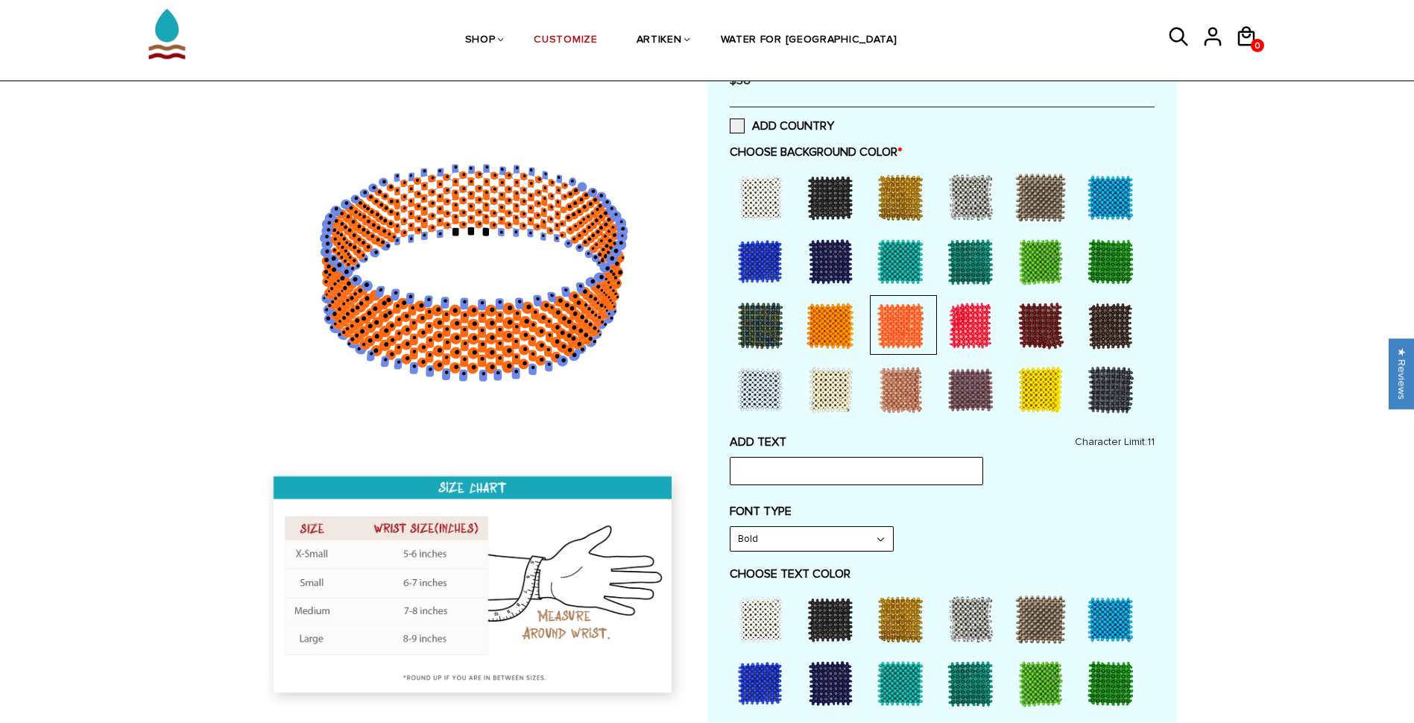
click at [813, 408] on div at bounding box center [831, 390] width 60 height 60
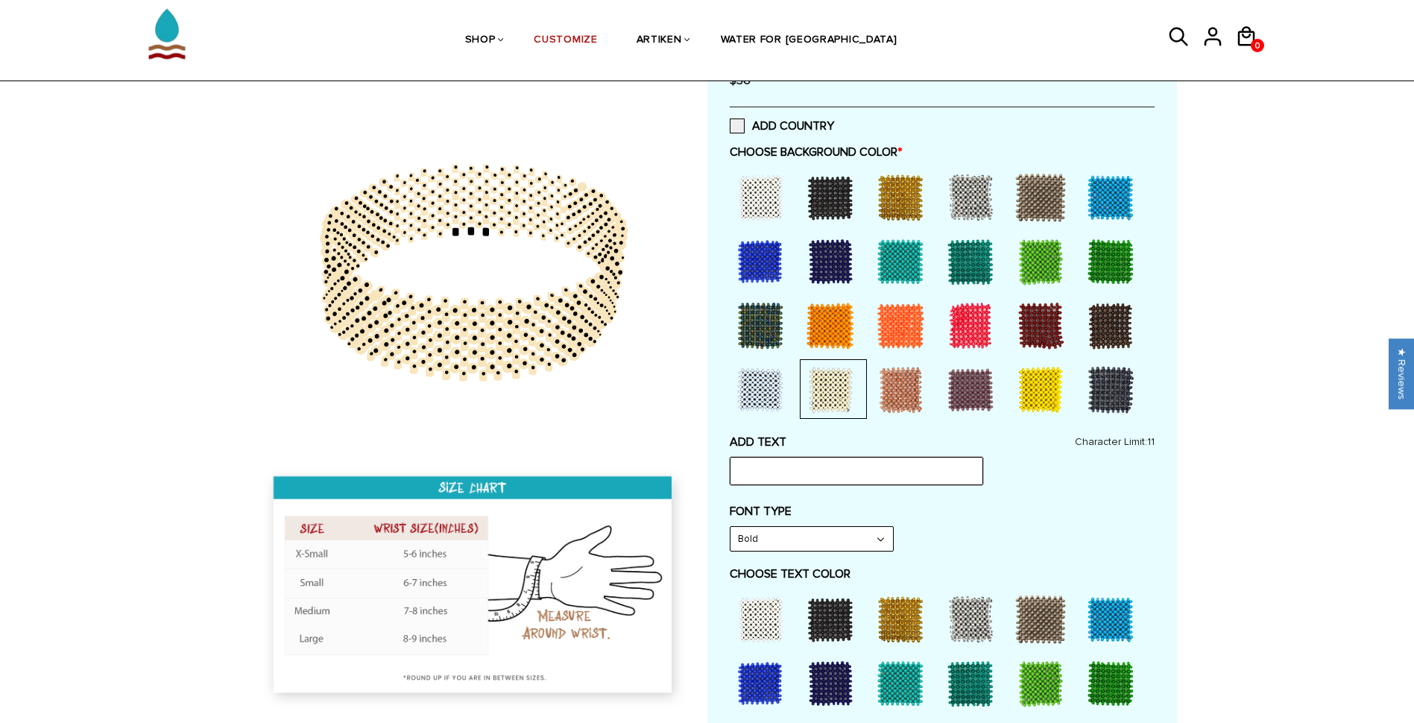
click at [818, 459] on input "text" at bounding box center [857, 471] width 254 height 28
type input "Cheese"
click at [1062, 550] on div "FONT TYPE Bold Bold" at bounding box center [942, 528] width 425 height 48
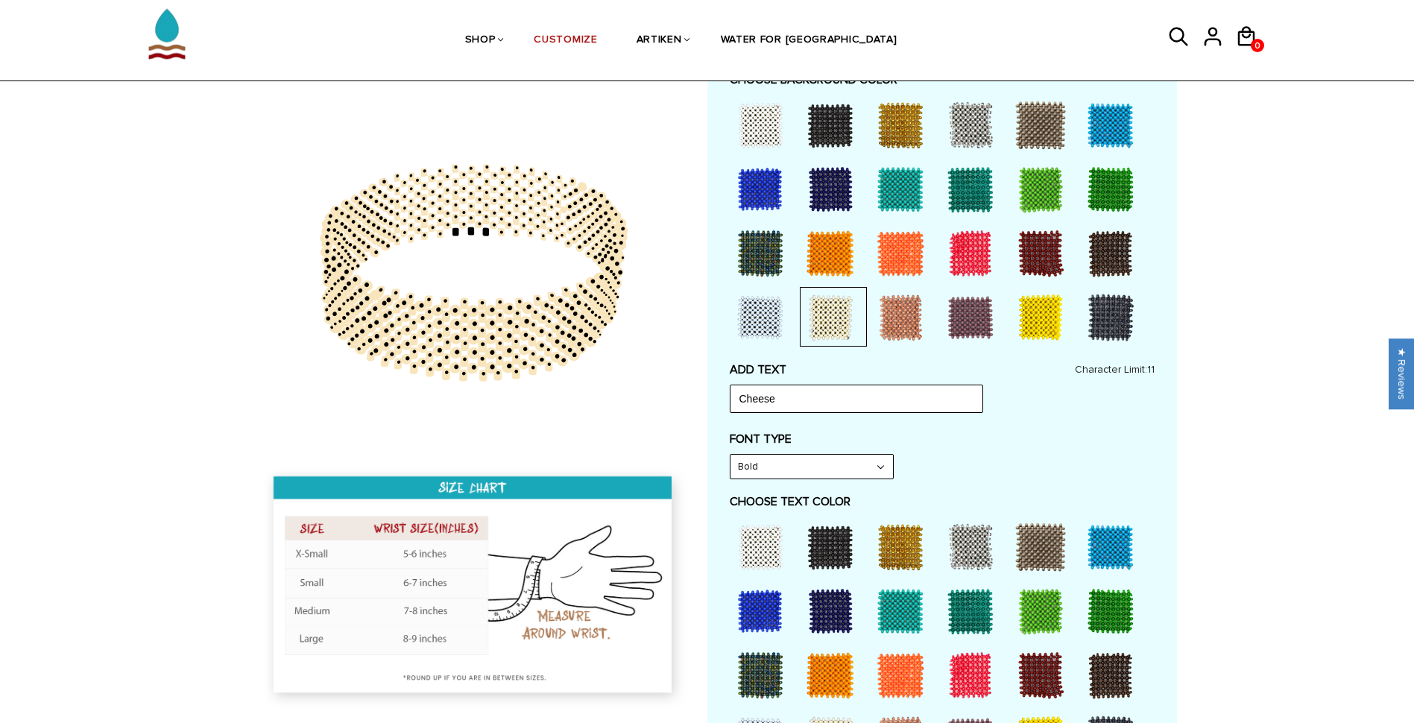
scroll to position [447, 0]
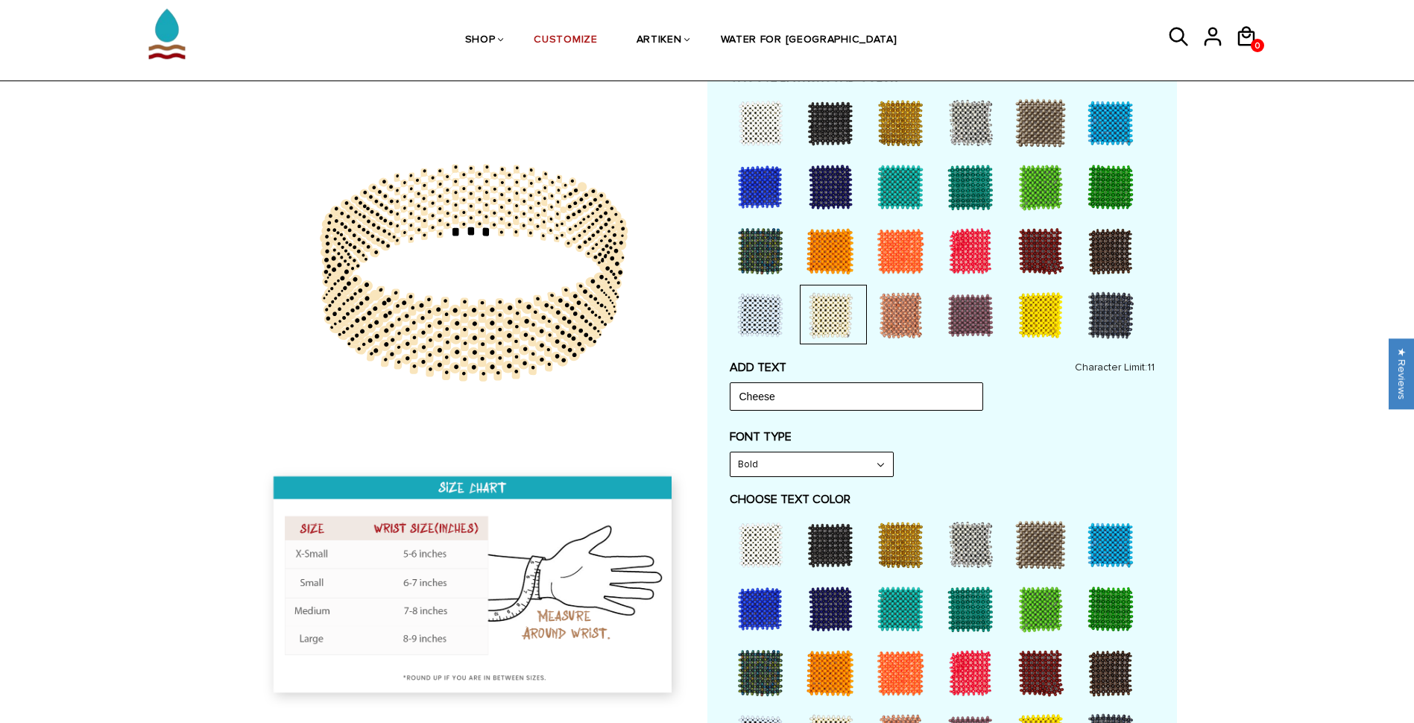
click at [825, 544] on div at bounding box center [831, 545] width 60 height 60
click at [899, 546] on div at bounding box center [901, 545] width 60 height 60
click at [843, 473] on select "Bold" at bounding box center [812, 465] width 163 height 24
click at [966, 532] on div at bounding box center [971, 545] width 60 height 60
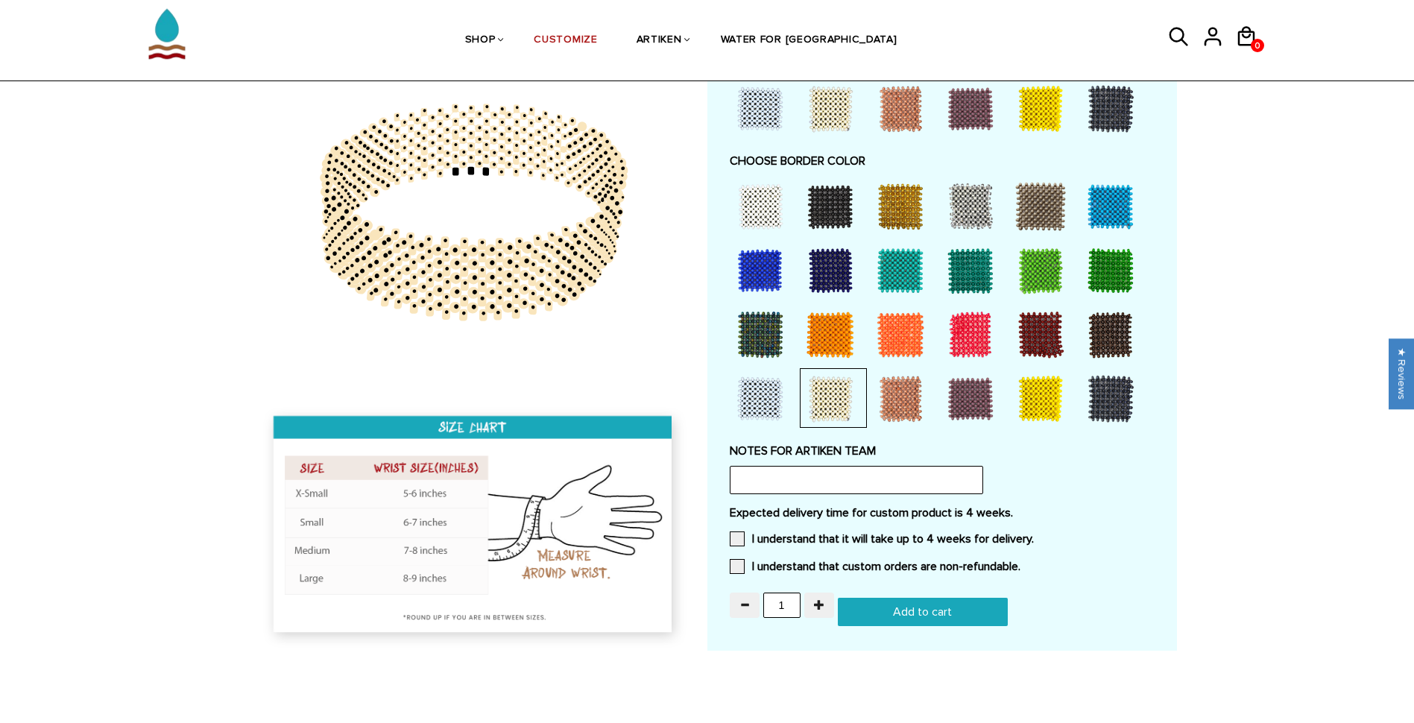
scroll to position [1118, 0]
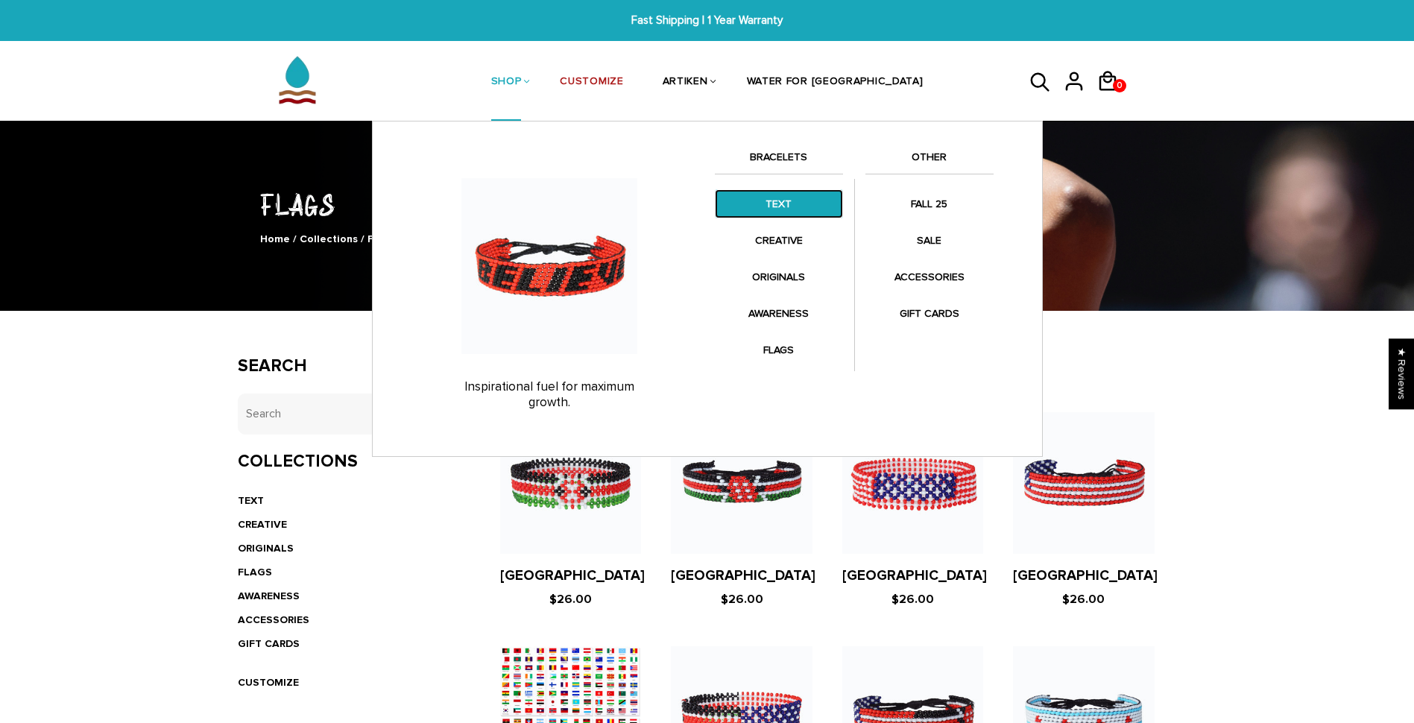
click at [775, 200] on link "TEXT" at bounding box center [779, 203] width 128 height 29
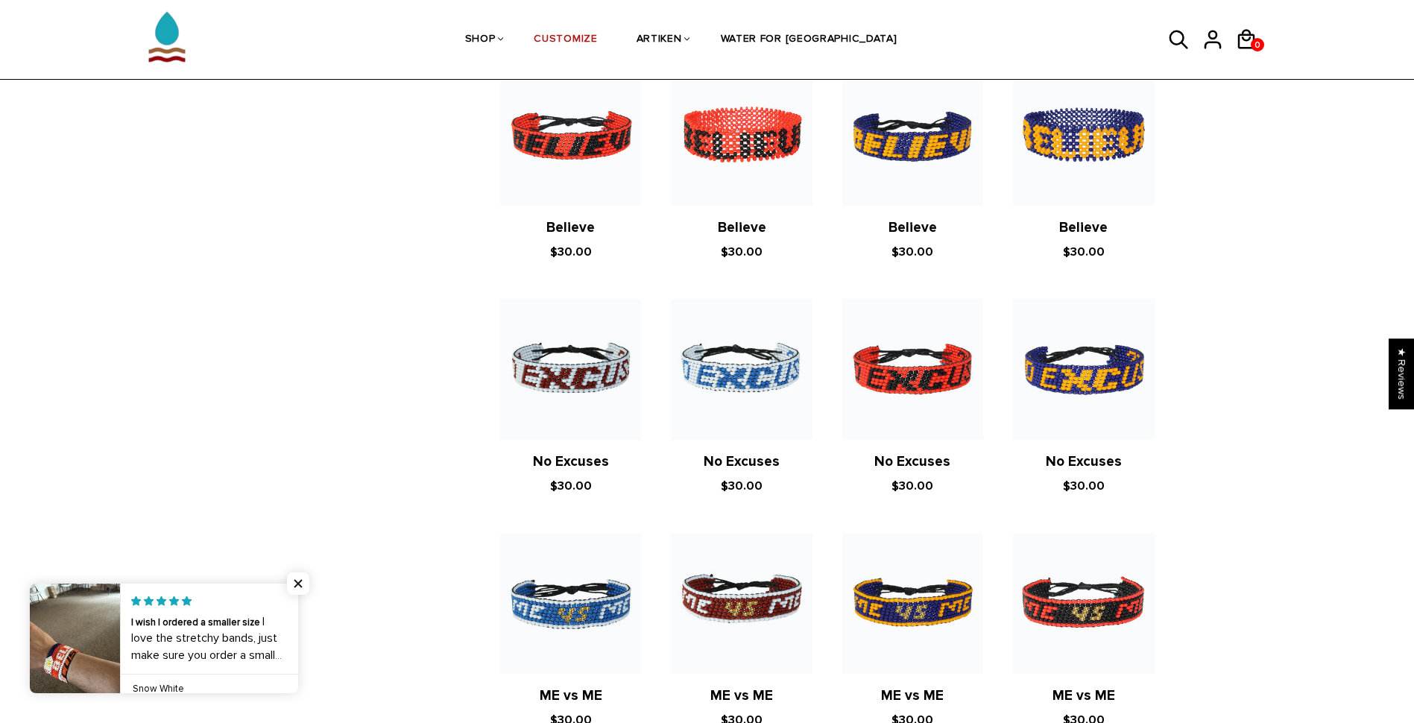
scroll to position [746, 0]
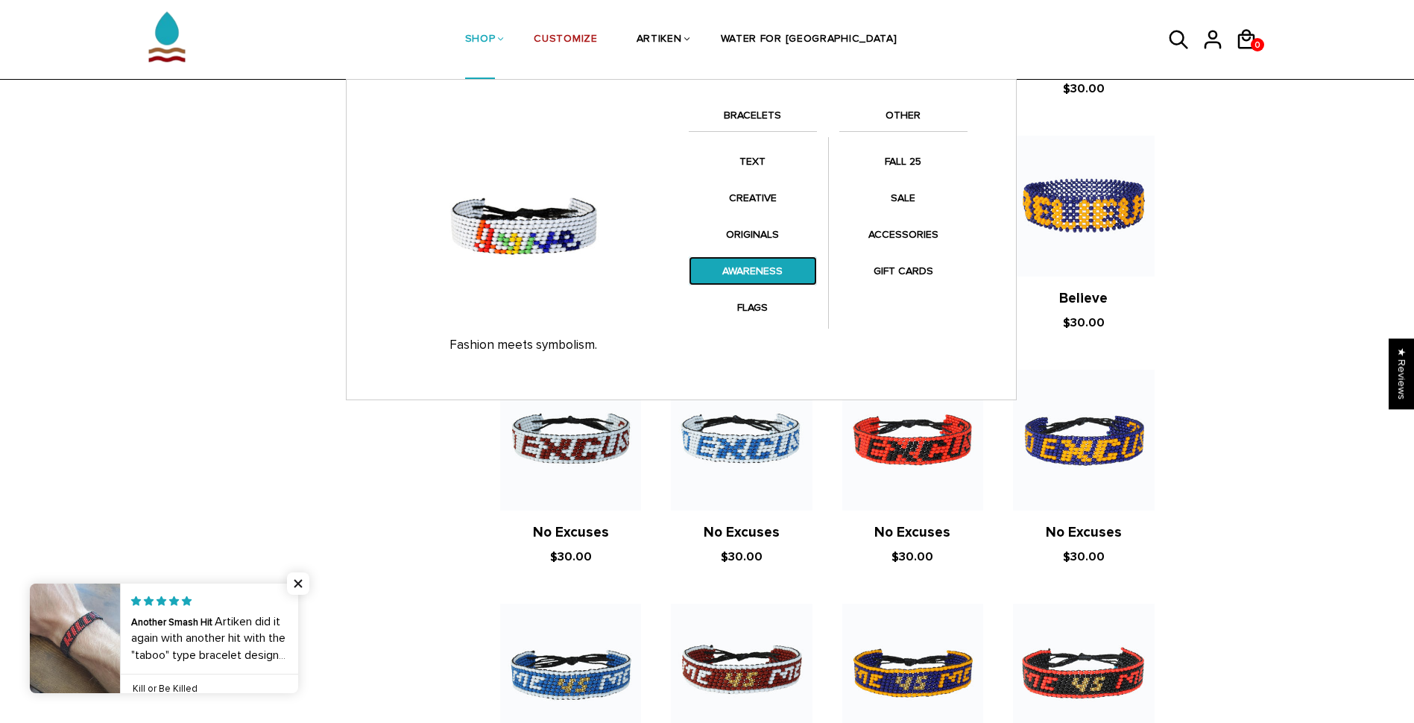
click at [761, 277] on link "AWARENESS" at bounding box center [753, 270] width 128 height 29
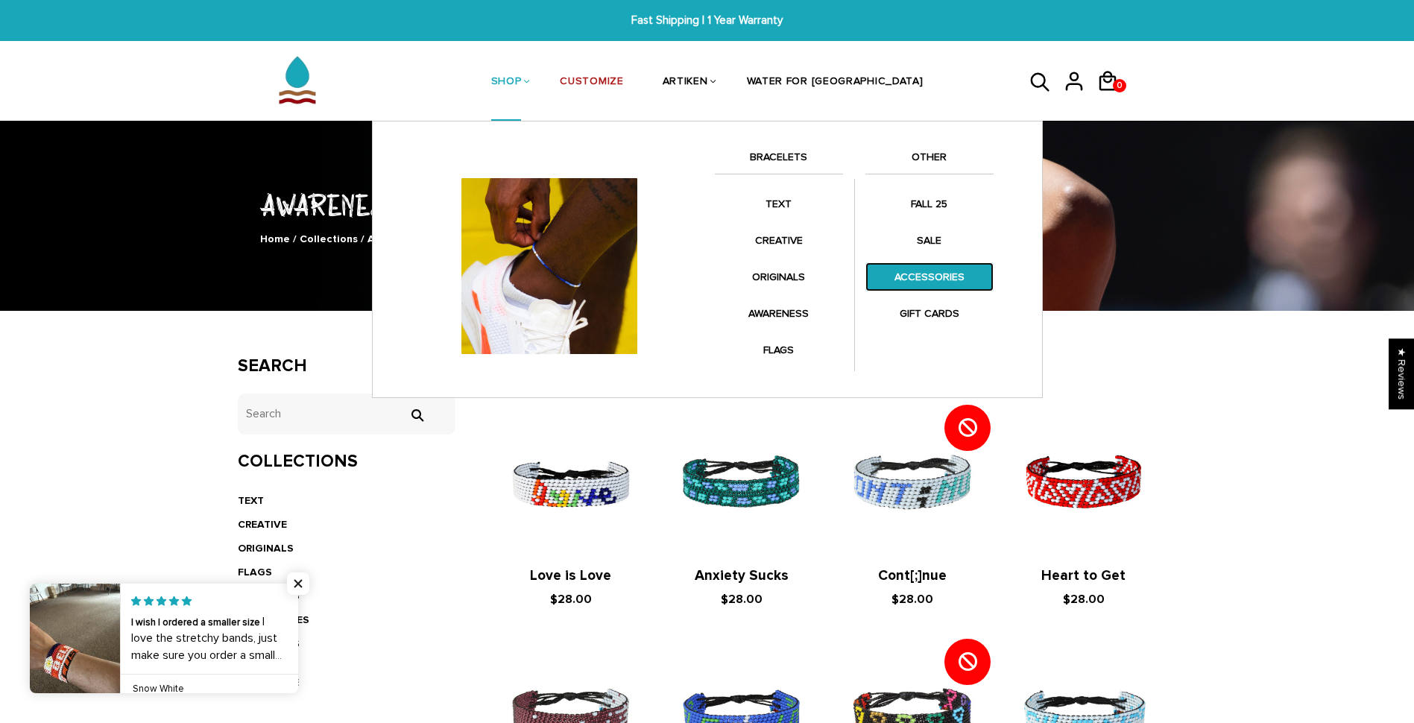
click at [913, 277] on link "ACCESSORIES" at bounding box center [930, 276] width 128 height 29
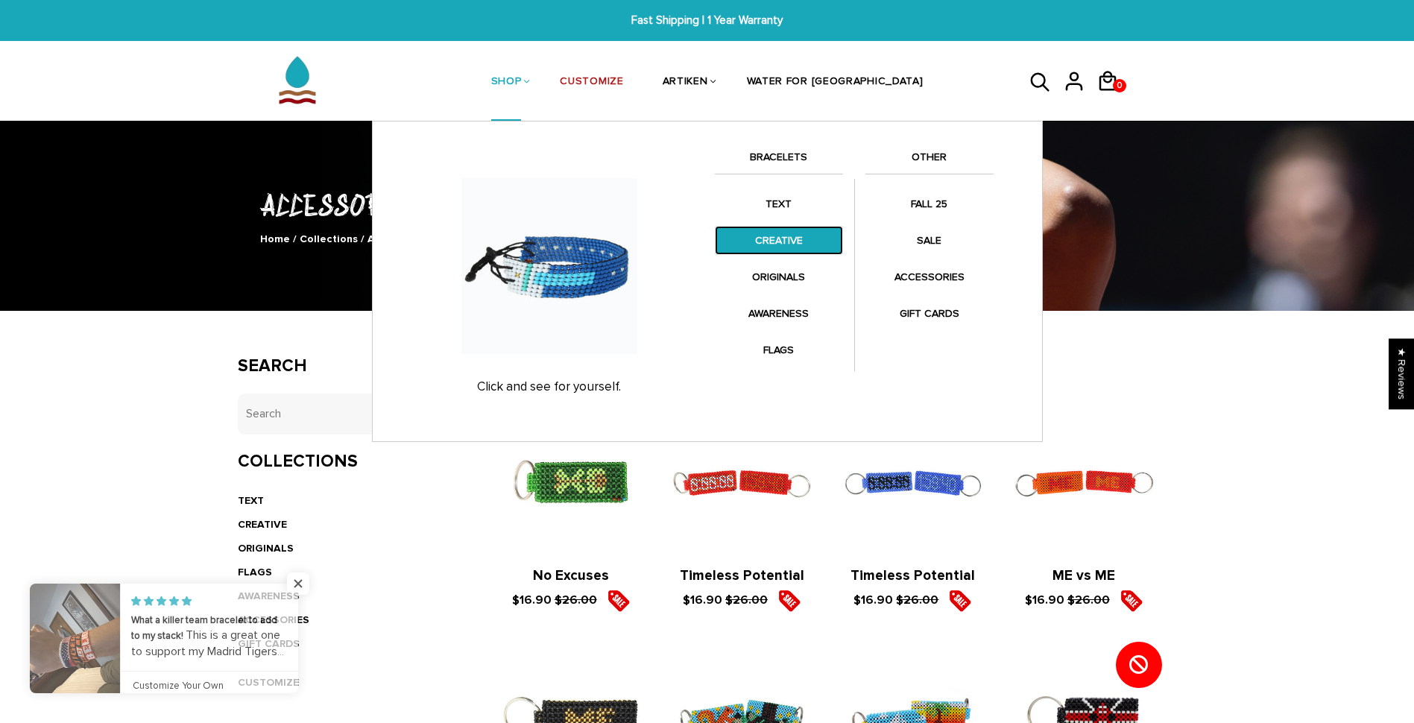
click at [793, 247] on link "CREATIVE" at bounding box center [779, 240] width 128 height 29
